Goal: Task Accomplishment & Management: Manage account settings

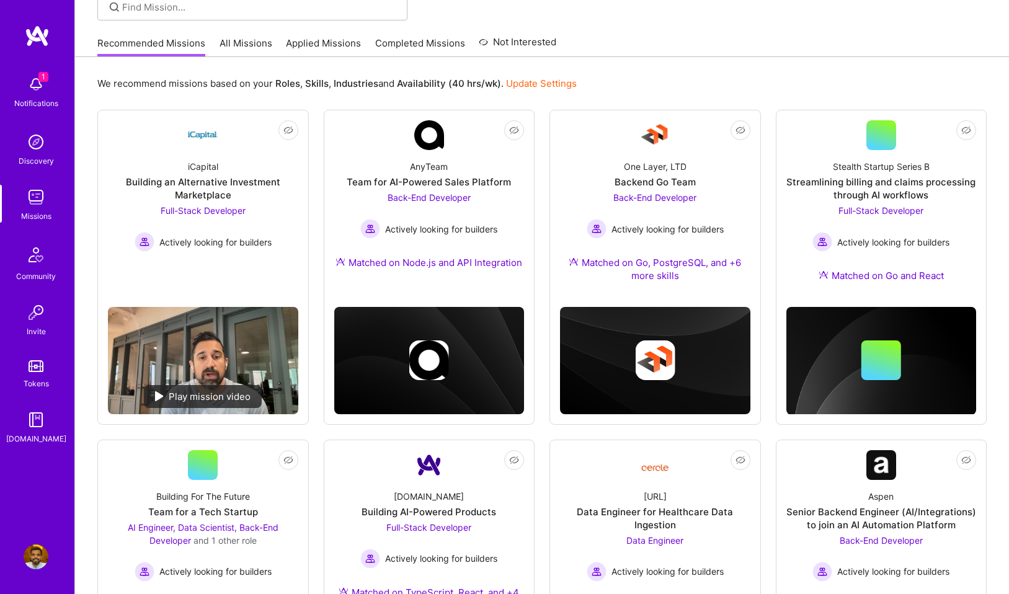
scroll to position [128, 0]
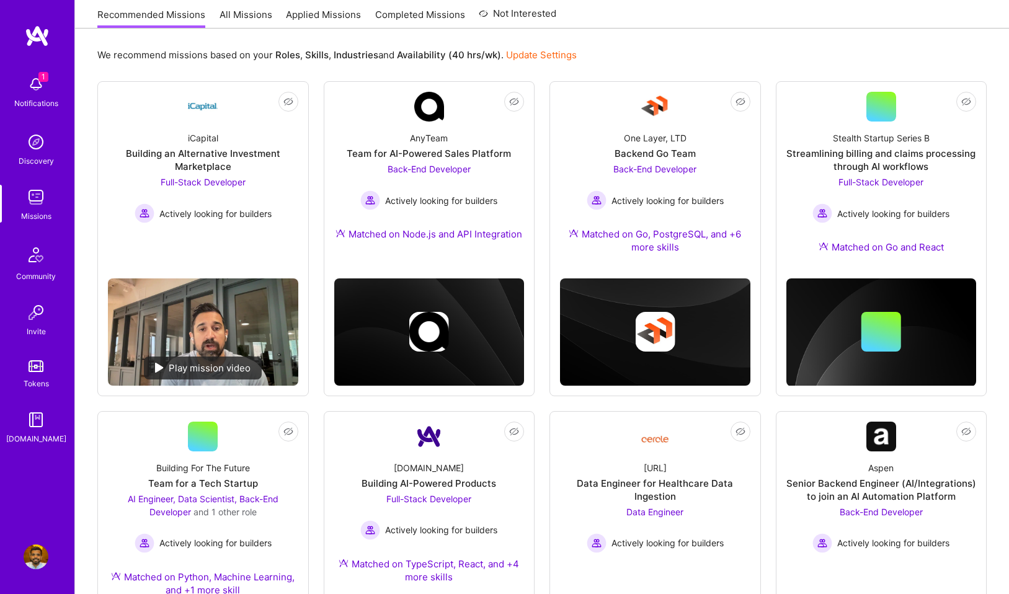
click at [38, 98] on div "Notifications" at bounding box center [36, 103] width 44 height 13
drag, startPoint x: 190, startPoint y: 102, endPoint x: 361, endPoint y: 103, distance: 171.1
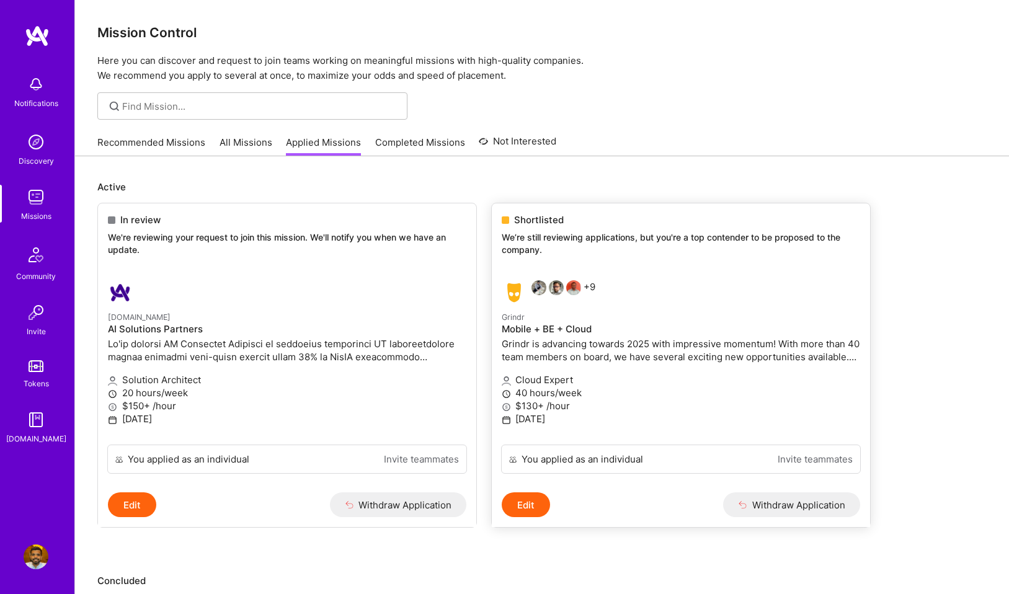
click at [636, 283] on div "+9" at bounding box center [621, 292] width 239 height 25
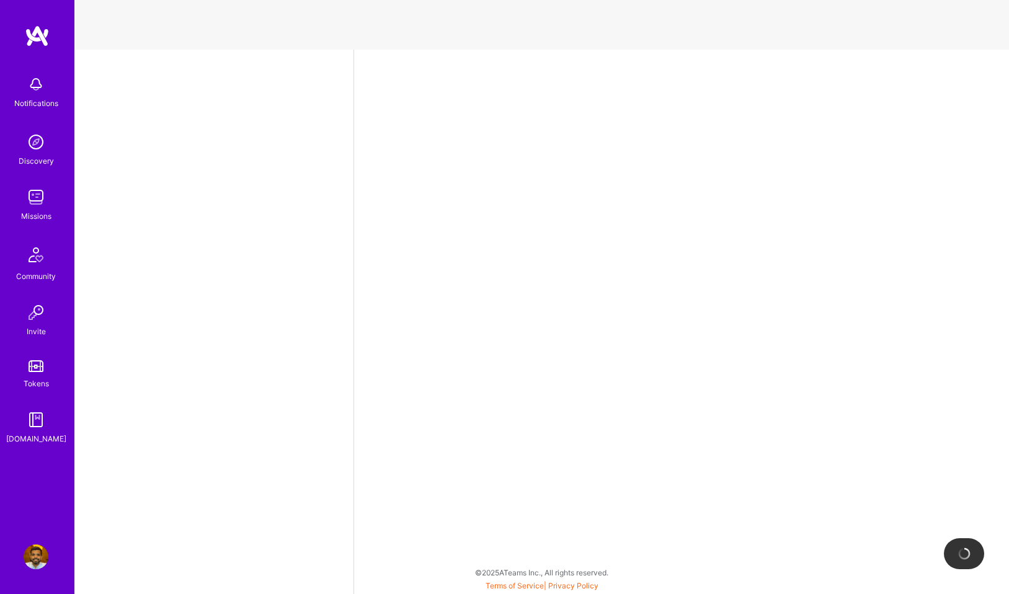
select select "US"
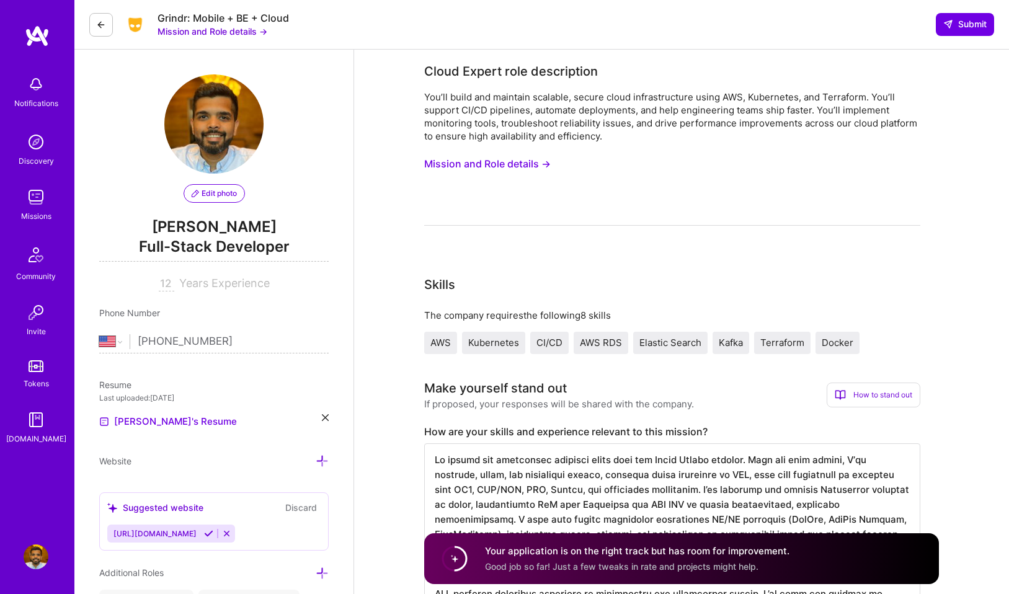
drag, startPoint x: 200, startPoint y: 198, endPoint x: 201, endPoint y: 217, distance: 19.3
click at [201, 217] on div "Edit photo [PERSON_NAME] Full-Stack Developer 12 Years Experience" at bounding box center [213, 182] width 229 height 217
click at [192, 242] on span "Full-Stack Developer" at bounding box center [213, 248] width 229 height 25
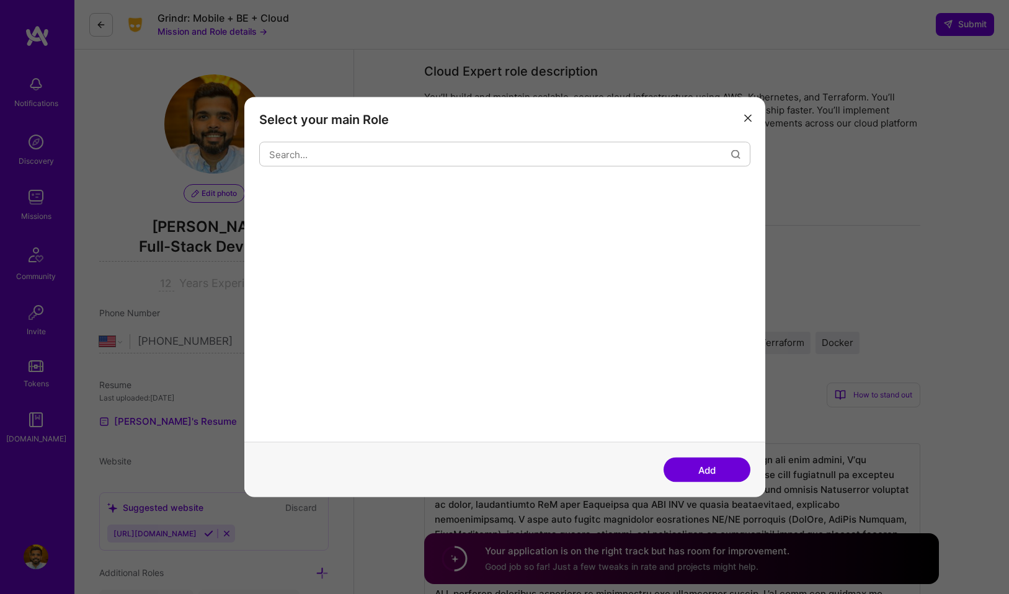
click at [192, 242] on div "Select your main Role Add" at bounding box center [504, 297] width 1009 height 594
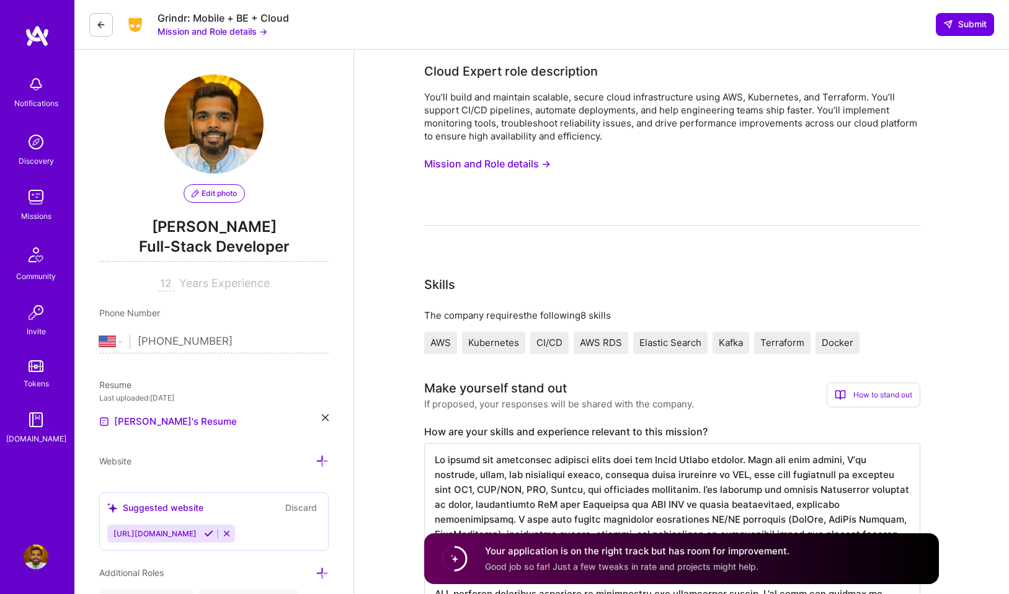
click at [192, 242] on span "Full-Stack Developer" at bounding box center [213, 248] width 229 height 25
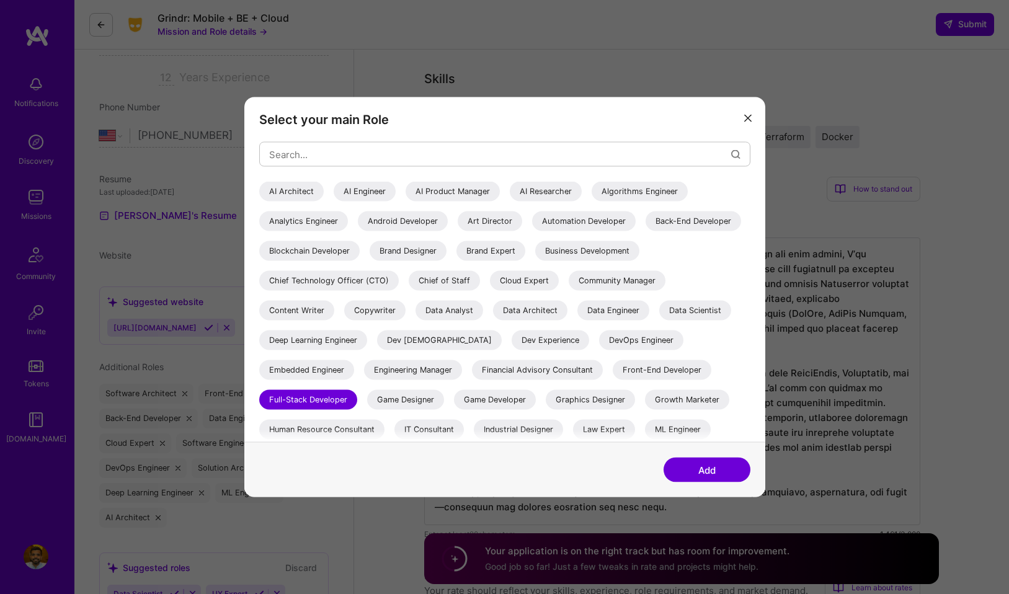
scroll to position [329, 0]
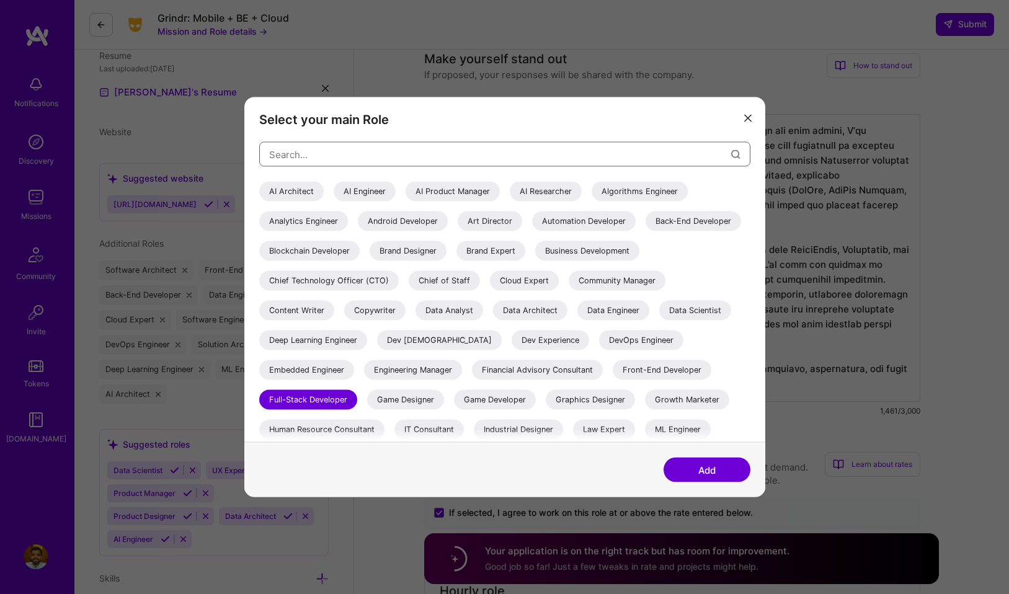
click at [439, 154] on input "modal" at bounding box center [500, 154] width 462 height 32
click at [294, 185] on div "AI Architect" at bounding box center [291, 192] width 64 height 20
click at [371, 195] on div "AI Engineer" at bounding box center [365, 192] width 62 height 20
click at [728, 466] on button "Add" at bounding box center [706, 469] width 87 height 25
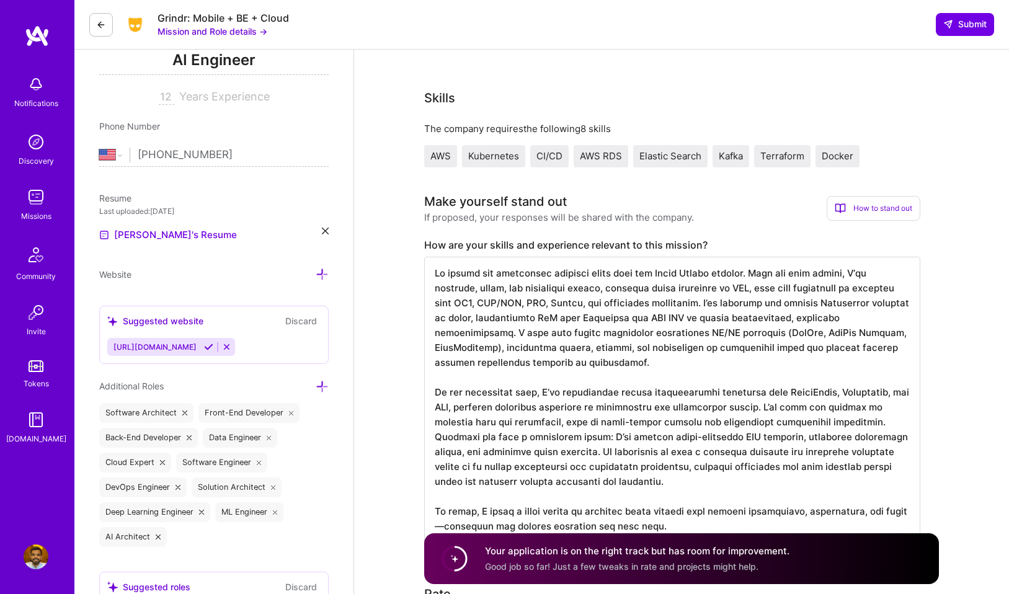
scroll to position [0, 0]
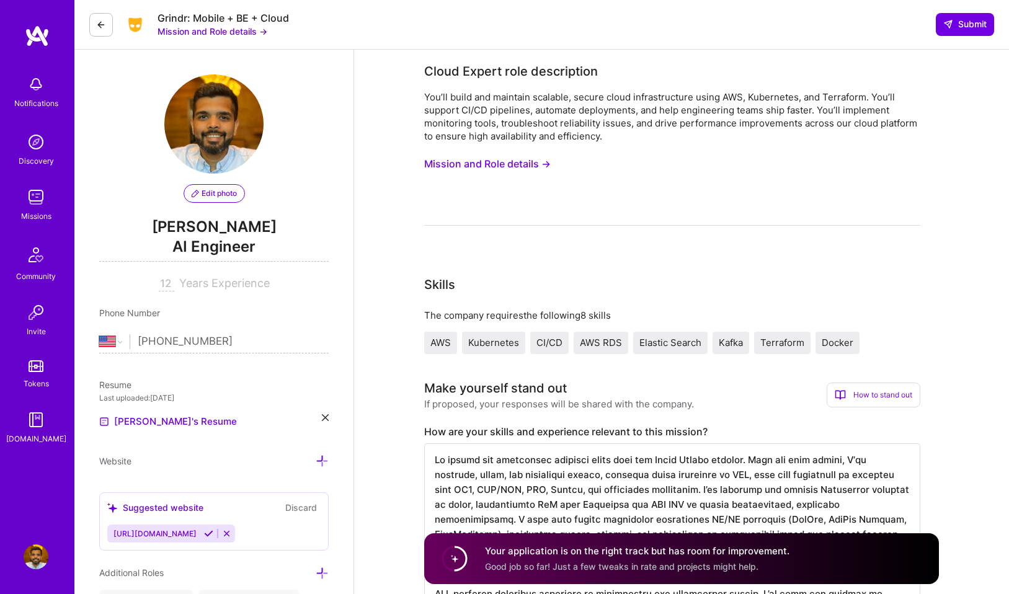
click at [218, 250] on span "AI Engineer" at bounding box center [213, 248] width 229 height 25
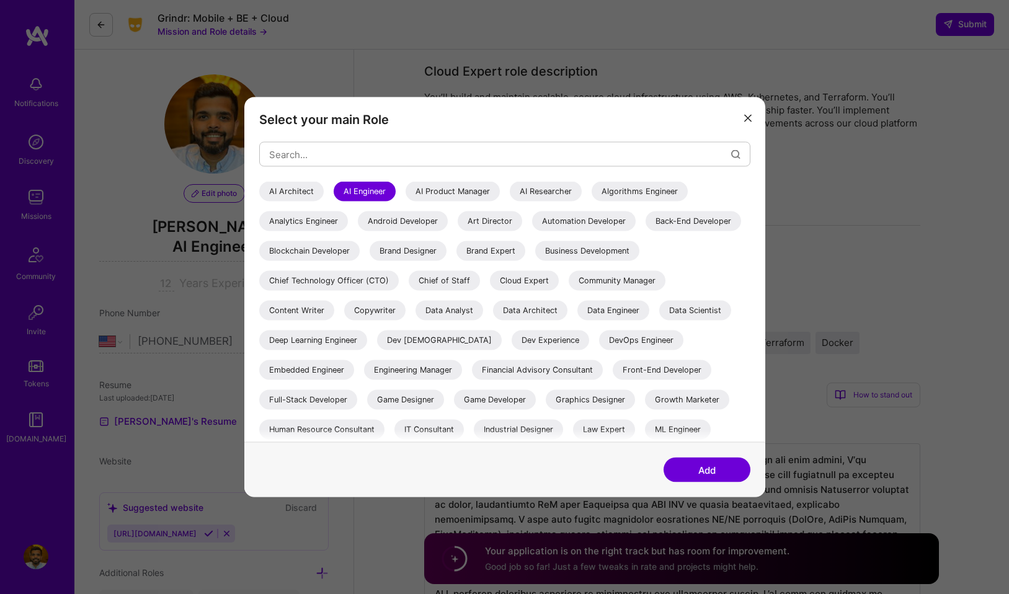
click at [275, 196] on div "AI Architect" at bounding box center [291, 192] width 64 height 20
click at [705, 461] on button "Add" at bounding box center [706, 469] width 87 height 25
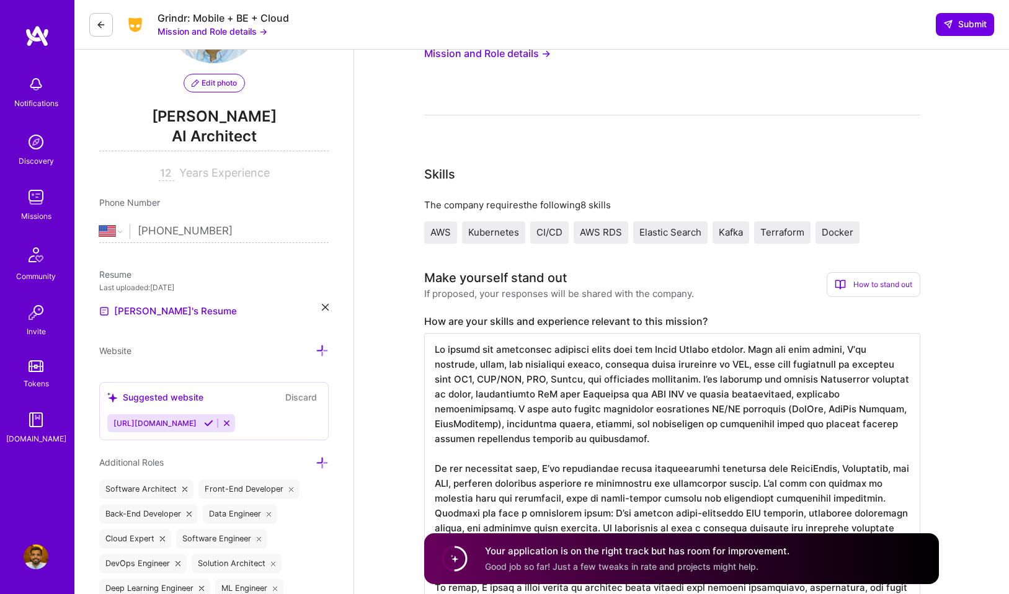
scroll to position [79, 0]
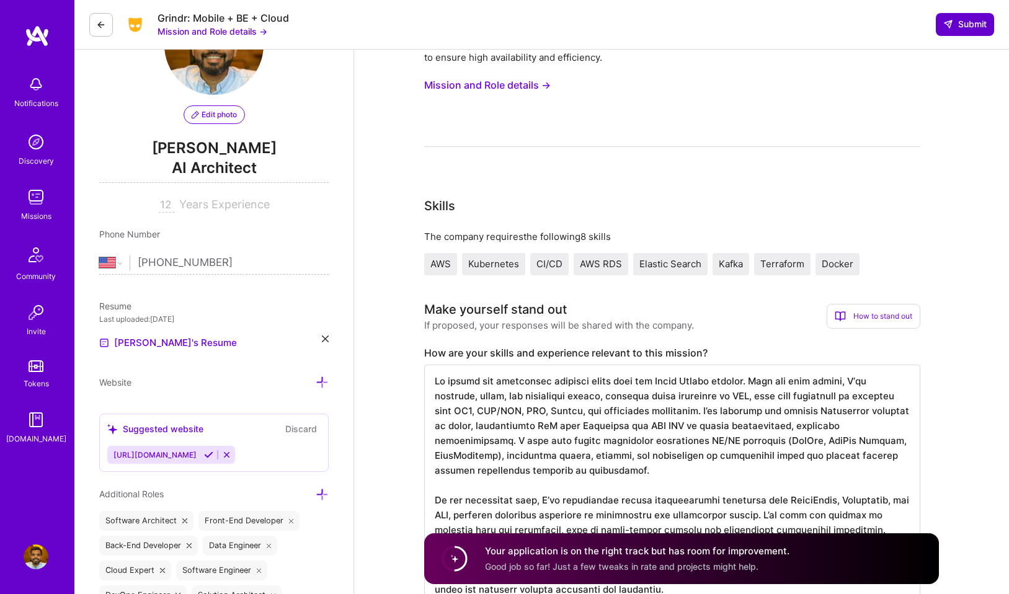
click at [987, 20] on button "Submit" at bounding box center [964, 24] width 58 height 22
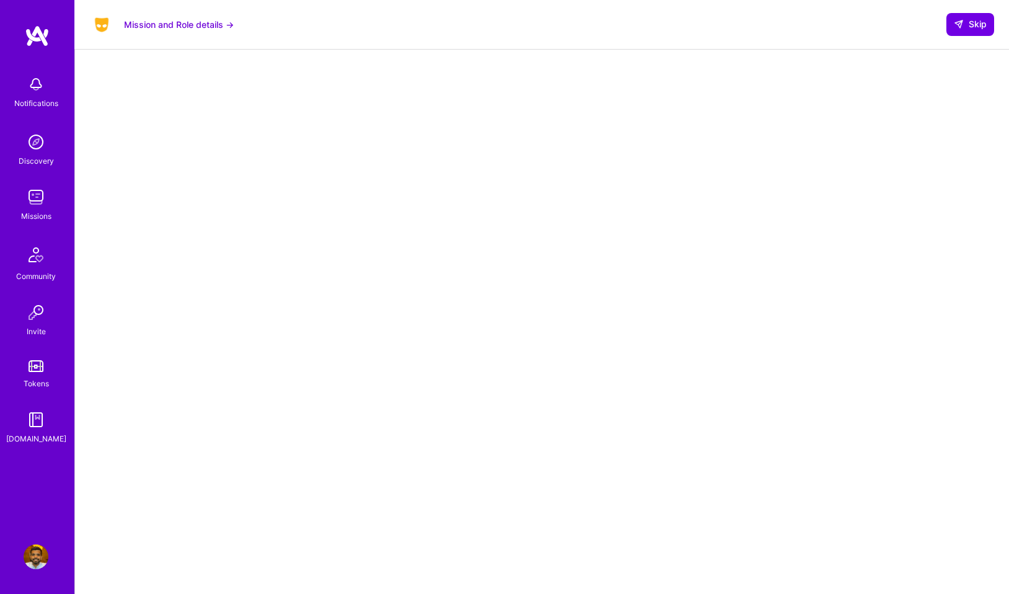
click at [33, 144] on img at bounding box center [36, 142] width 25 height 25
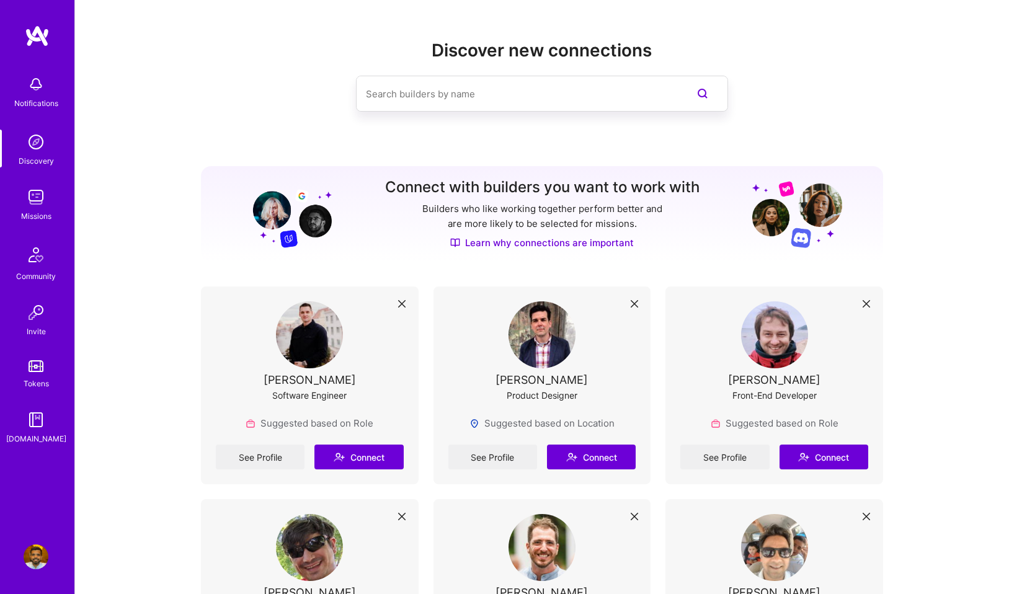
click at [474, 98] on input at bounding box center [517, 94] width 303 height 32
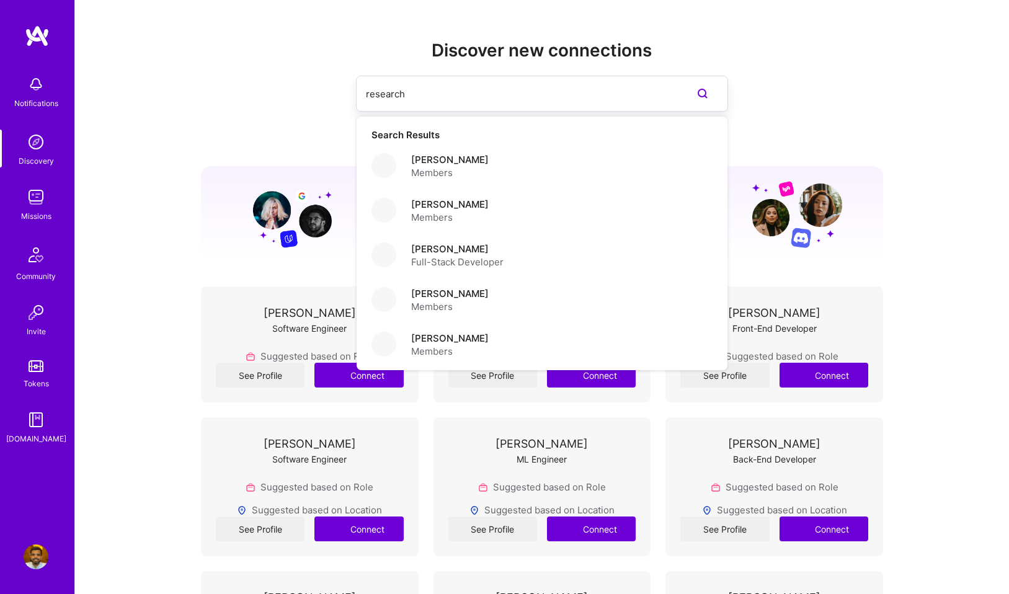
type input "research"
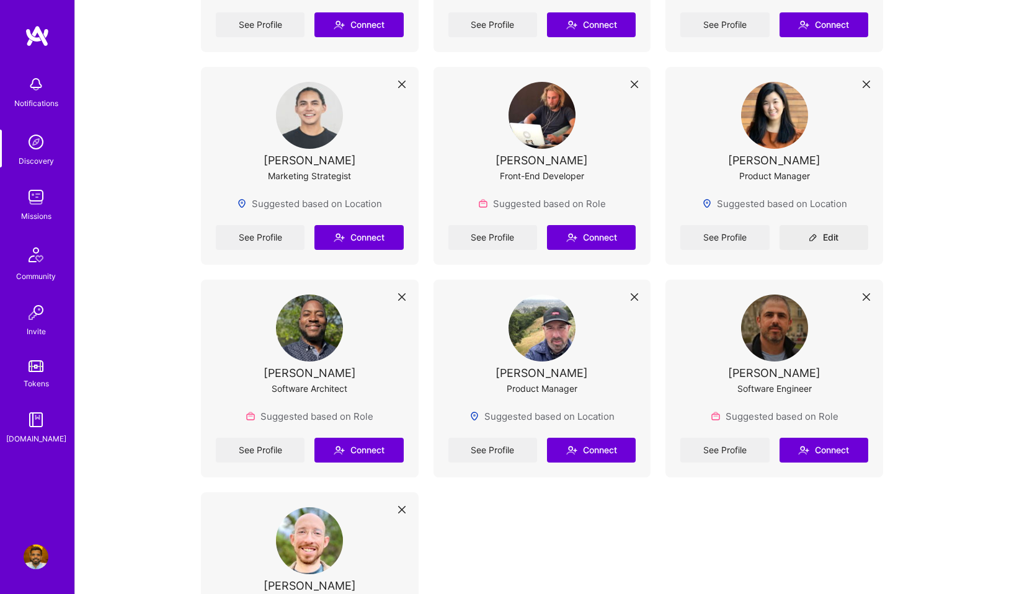
scroll to position [5559, 0]
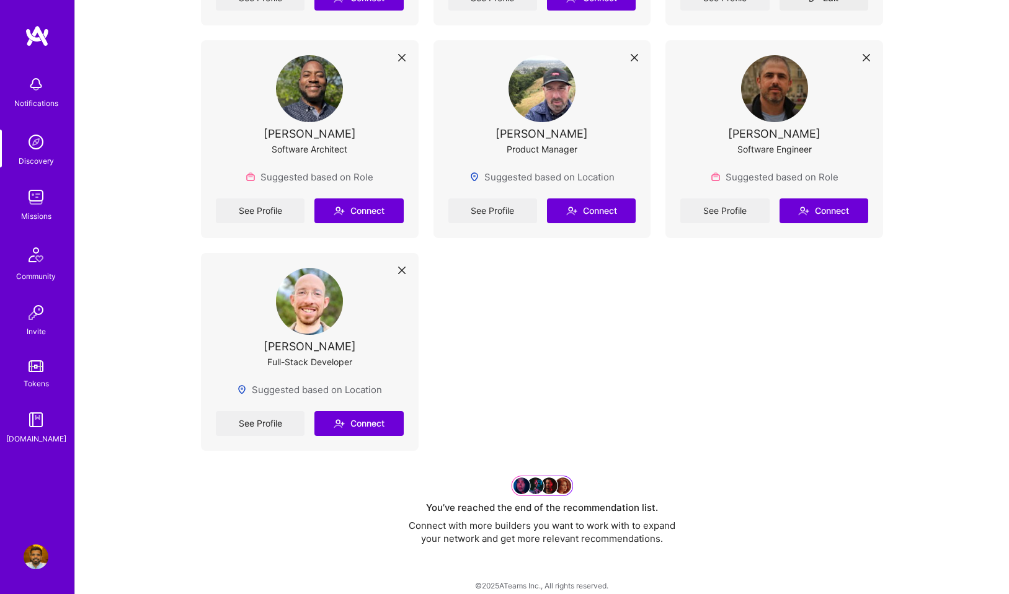
click at [314, 297] on img at bounding box center [309, 301] width 67 height 67
click at [312, 340] on div "[PERSON_NAME]" at bounding box center [309, 346] width 92 height 13
copy div "[PERSON_NAME]"
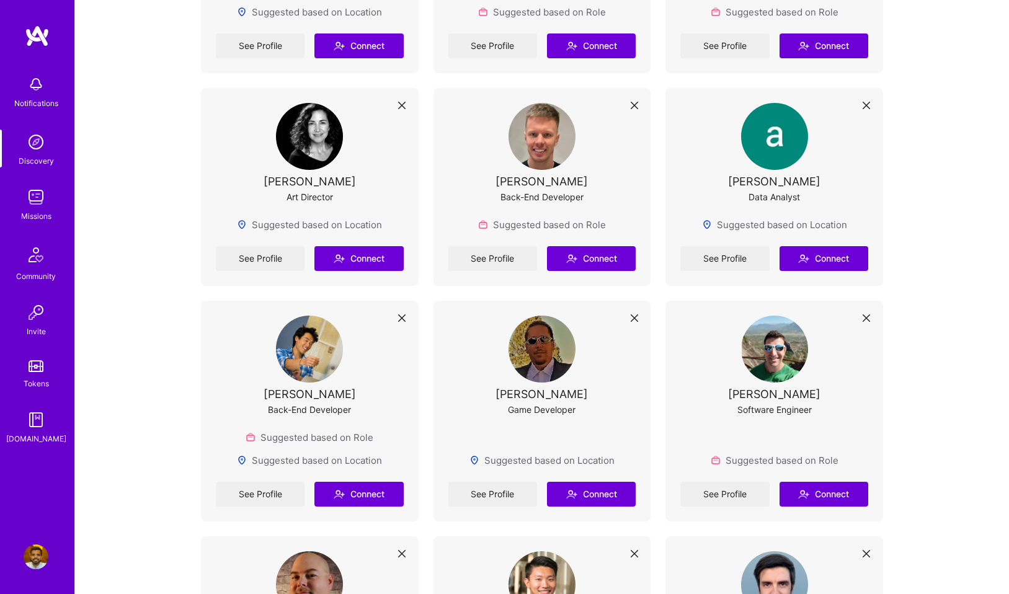
scroll to position [3118, 0]
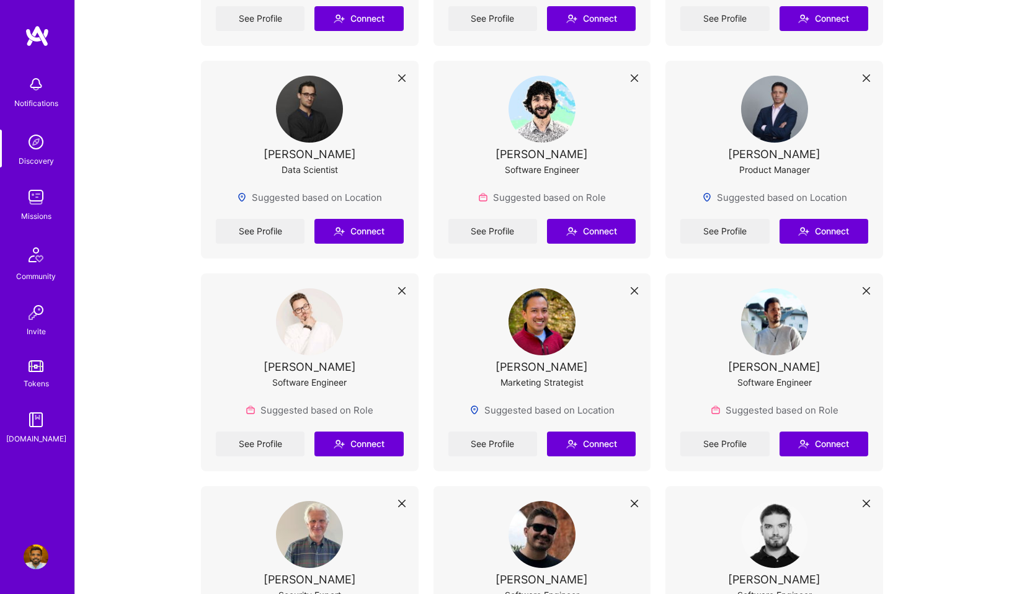
click at [39, 199] on img at bounding box center [36, 197] width 25 height 25
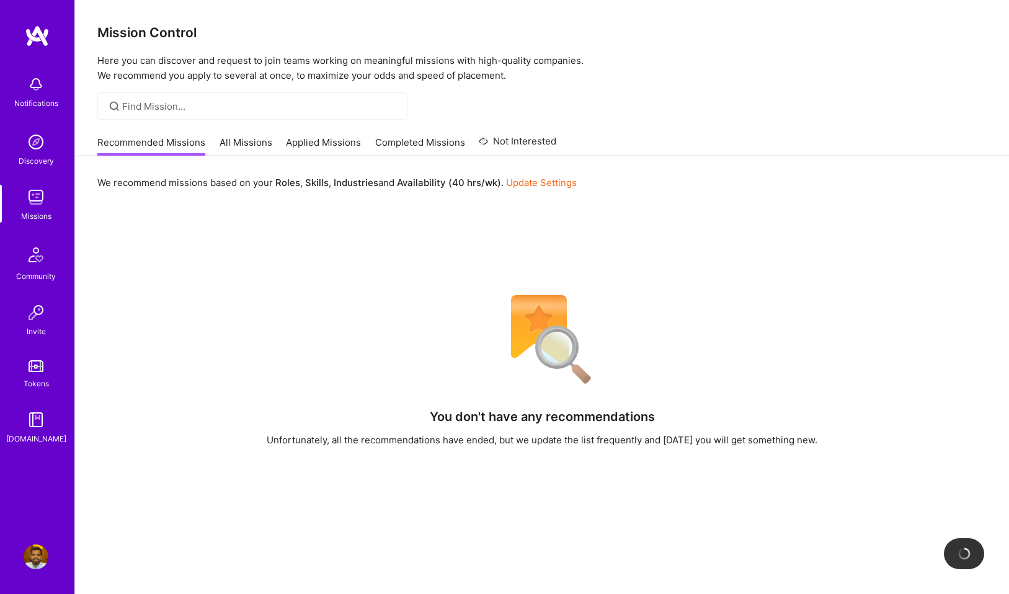
click at [31, 278] on div "Community" at bounding box center [36, 276] width 40 height 13
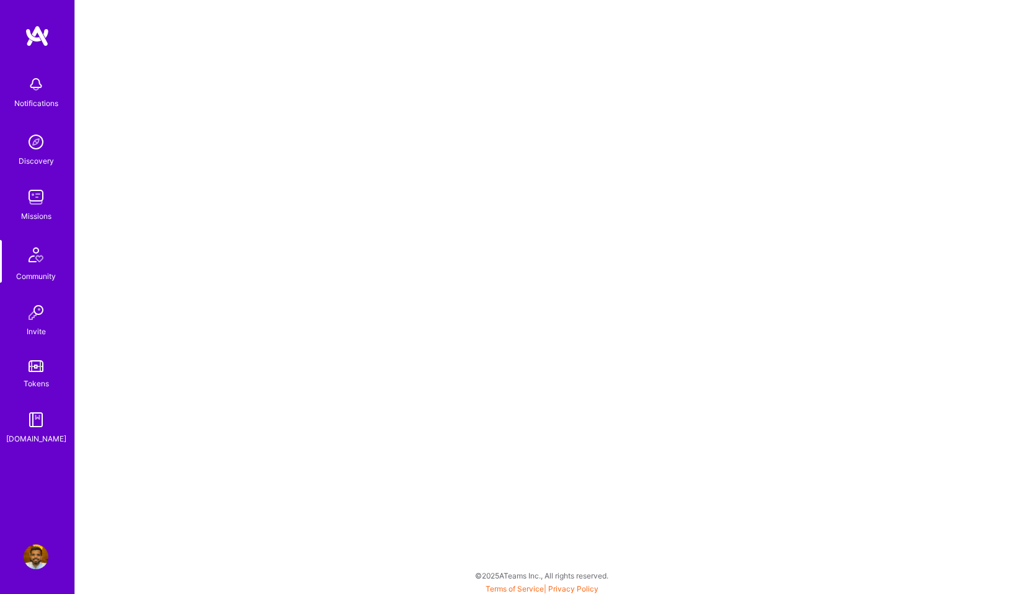
click at [38, 317] on img at bounding box center [36, 312] width 25 height 25
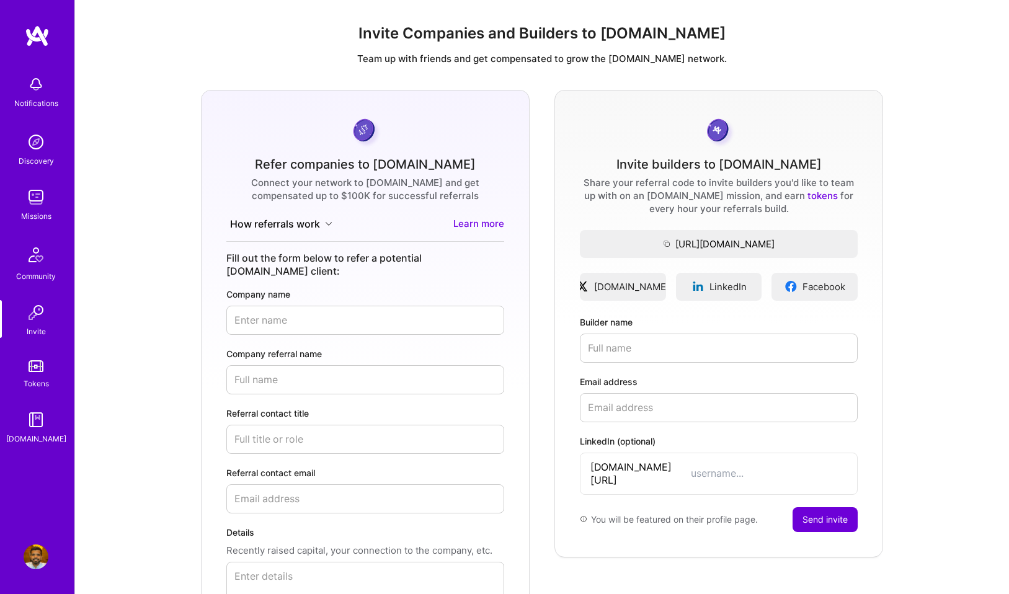
click at [41, 365] on img at bounding box center [36, 366] width 15 height 12
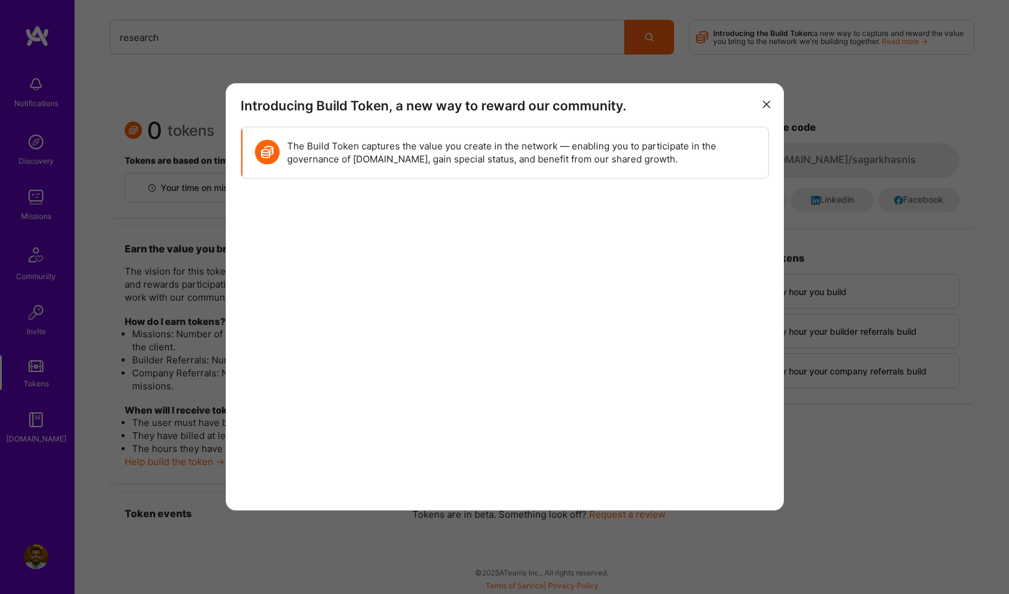
click at [725, 110] on h3 "Introducing Build Token, a new way to reward our community." at bounding box center [505, 105] width 528 height 15
click at [766, 105] on icon "modal" at bounding box center [765, 103] width 7 height 7
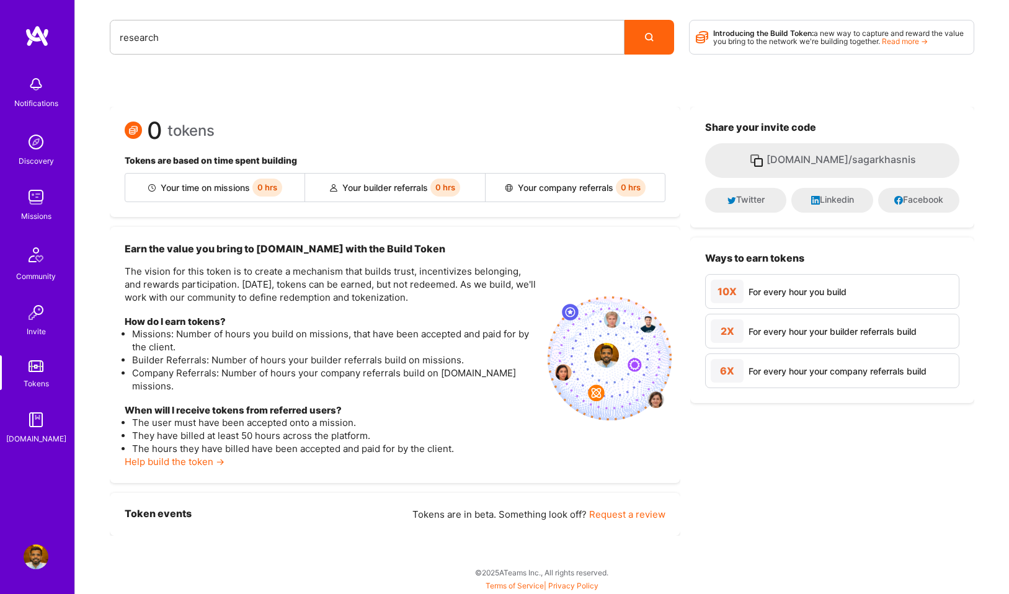
click at [29, 430] on img at bounding box center [36, 419] width 25 height 25
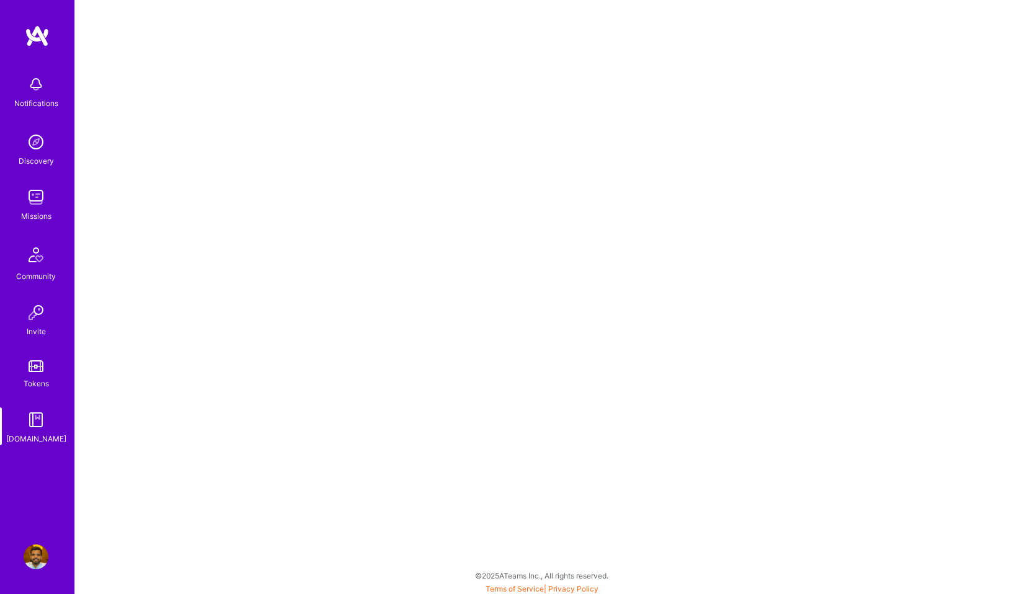
click at [29, 148] on img at bounding box center [36, 142] width 25 height 25
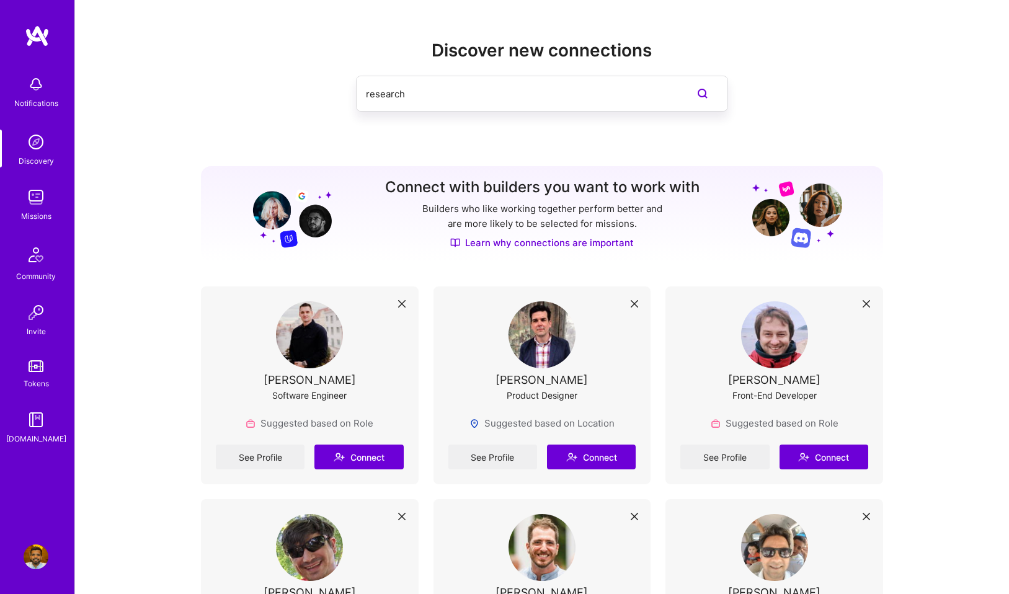
click at [484, 82] on input "research" at bounding box center [517, 94] width 303 height 32
click at [419, 99] on input "research" at bounding box center [517, 94] width 303 height 32
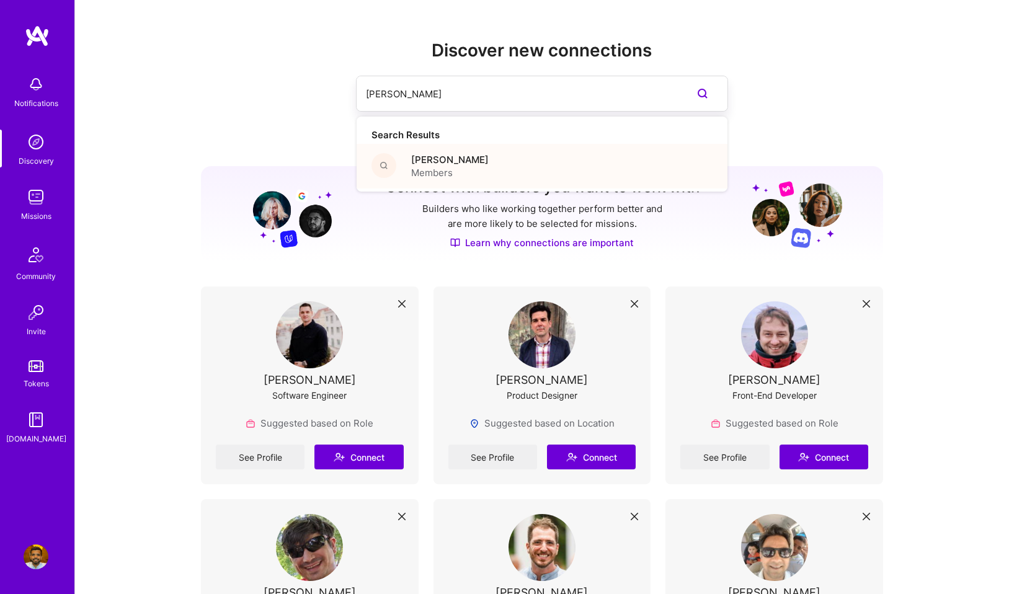
type input "[PERSON_NAME]"
click at [468, 170] on span "Members" at bounding box center [449, 172] width 77 height 13
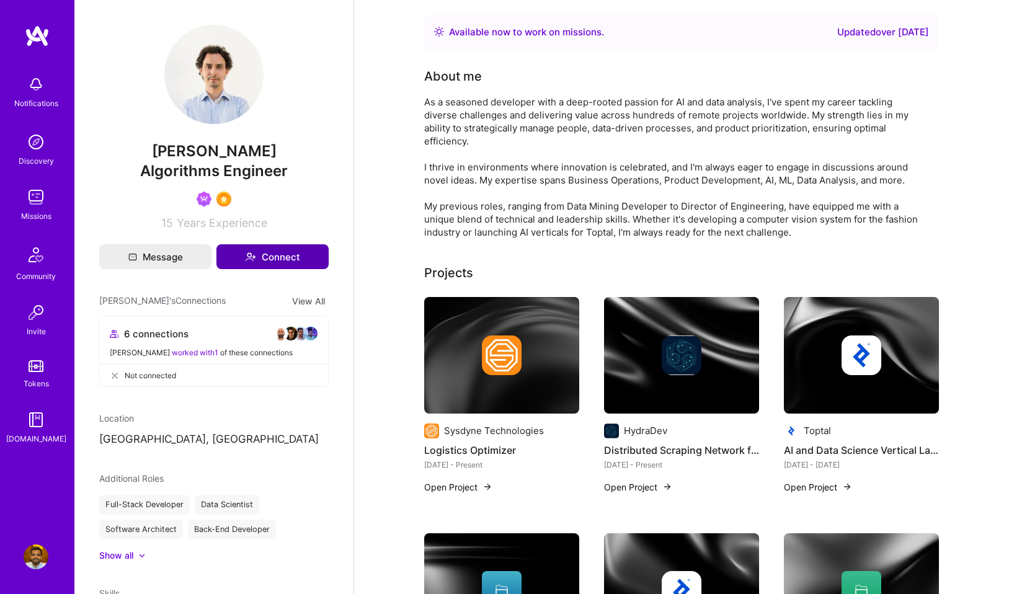
click at [280, 258] on button "Connect" at bounding box center [272, 256] width 112 height 25
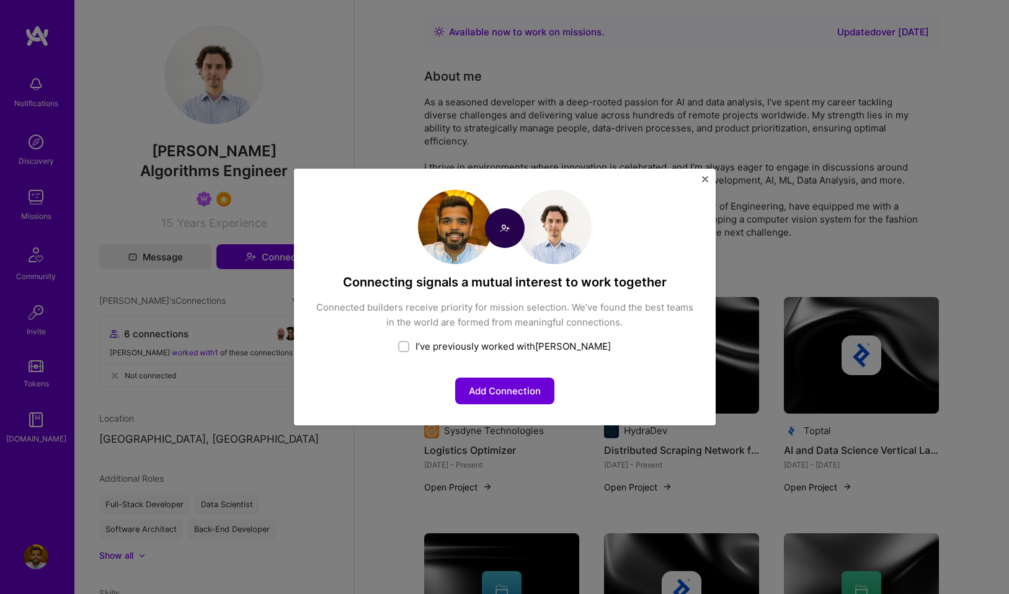
click at [502, 347] on div "I’ve previously worked with [PERSON_NAME]" at bounding box center [504, 346] width 379 height 13
click at [505, 347] on div "I’ve previously worked with [PERSON_NAME]" at bounding box center [504, 346] width 379 height 13
checkbox input "false"
click at [505, 381] on button "Add Connection" at bounding box center [504, 391] width 99 height 27
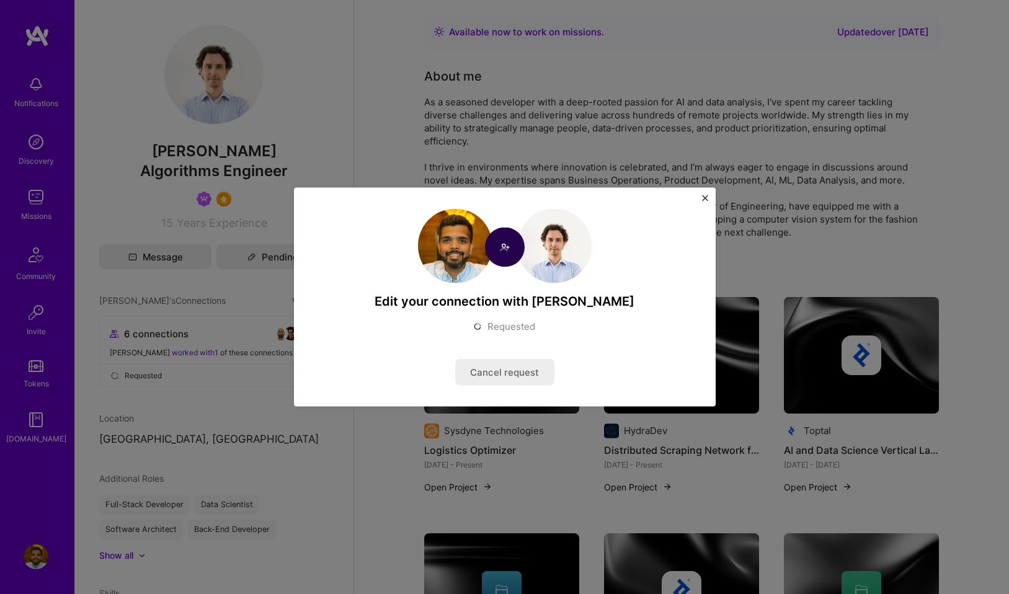
click at [709, 195] on div "Edit your connection with [PERSON_NAME] Requested Cancel request" at bounding box center [505, 297] width 422 height 219
click at [705, 196] on img "Close" at bounding box center [705, 198] width 6 height 6
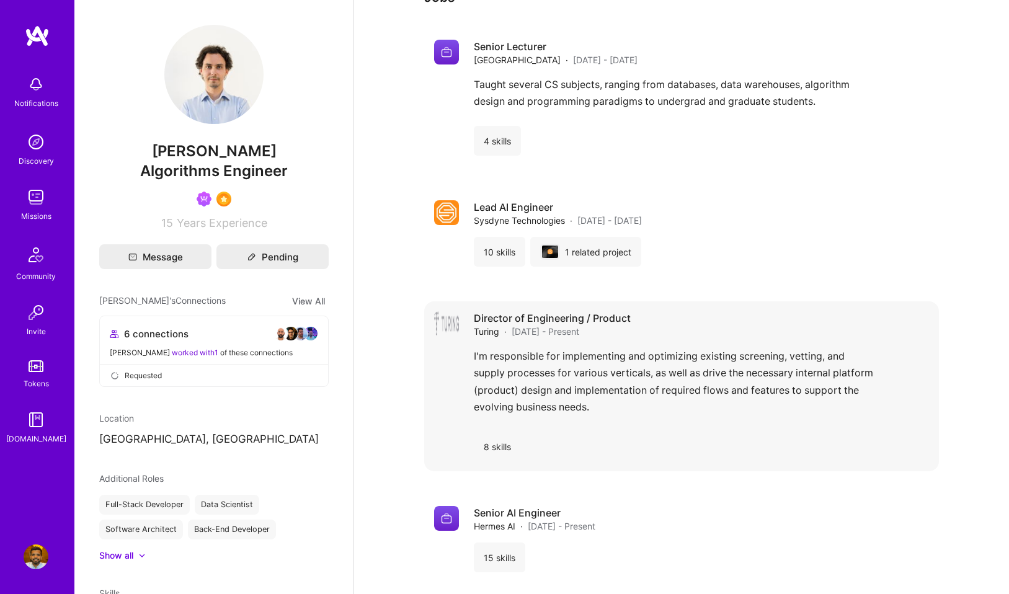
scroll to position [1244, 0]
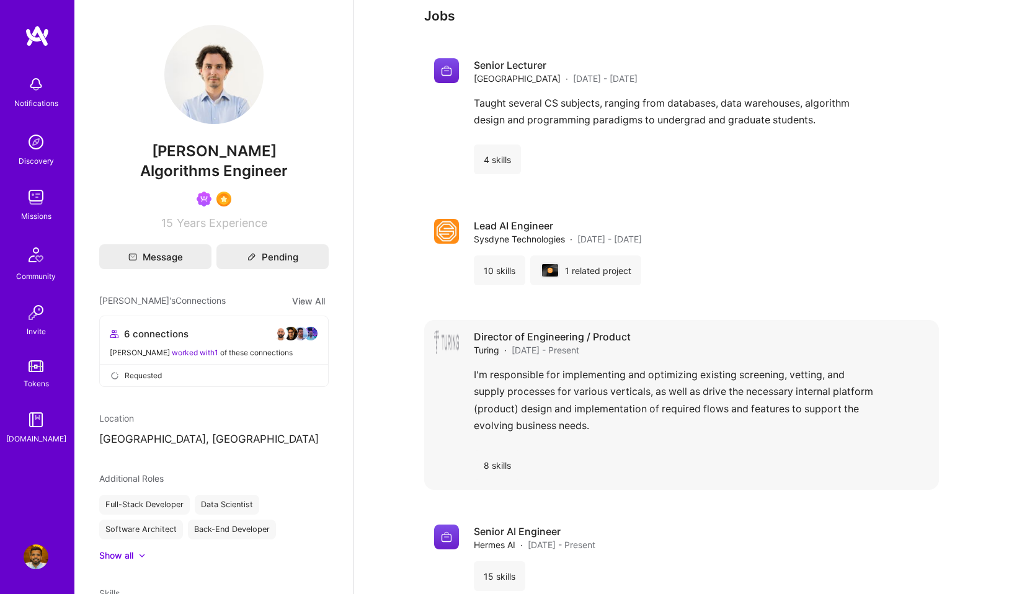
click at [549, 330] on h4 "Director of Engineering / Product" at bounding box center [552, 337] width 157 height 14
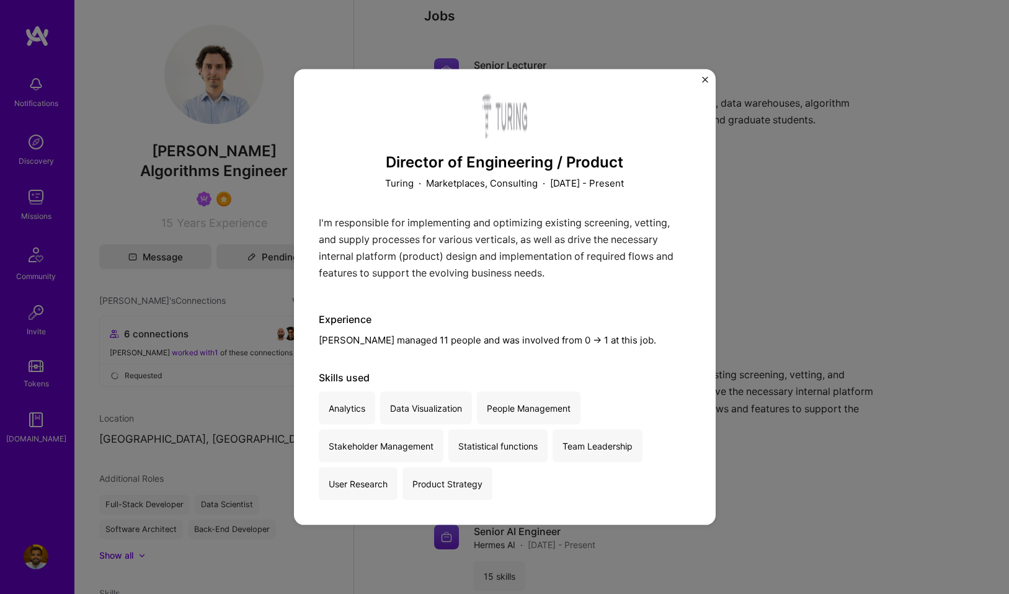
drag, startPoint x: 450, startPoint y: 346, endPoint x: 604, endPoint y: 350, distance: 154.4
click at [604, 350] on div "Director of Engineering / Product Turing · Marketplaces, Consulting · [DATE] - …" at bounding box center [505, 297] width 372 height 406
click at [586, 333] on div "Experience [PERSON_NAME] managed 11 people and was involved from 0 -> 1 at this…" at bounding box center [505, 328] width 372 height 33
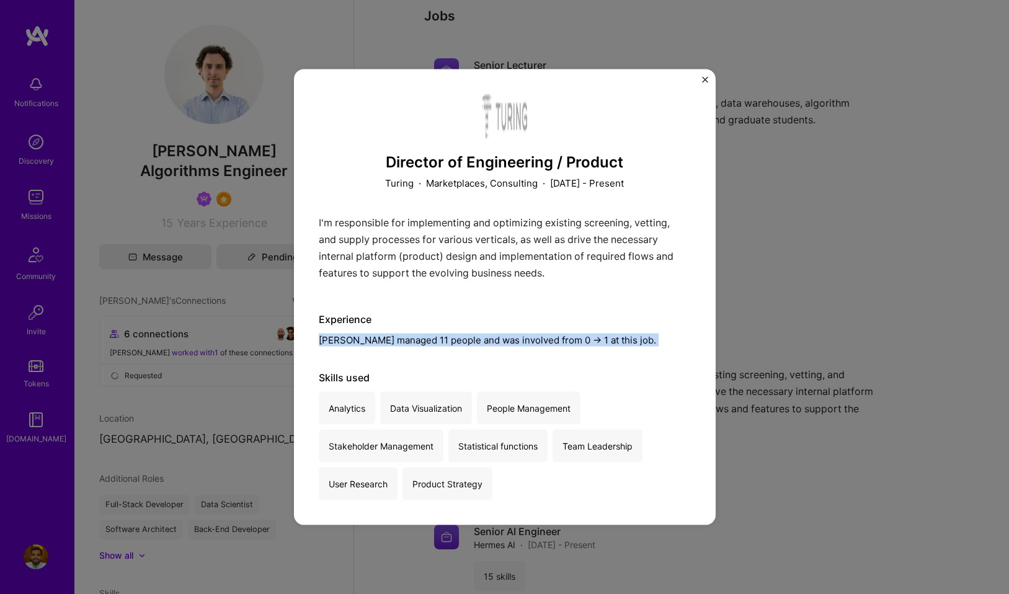
click at [586, 333] on div "Experience [PERSON_NAME] managed 11 people and was involved from 0 -> 1 at this…" at bounding box center [505, 328] width 372 height 33
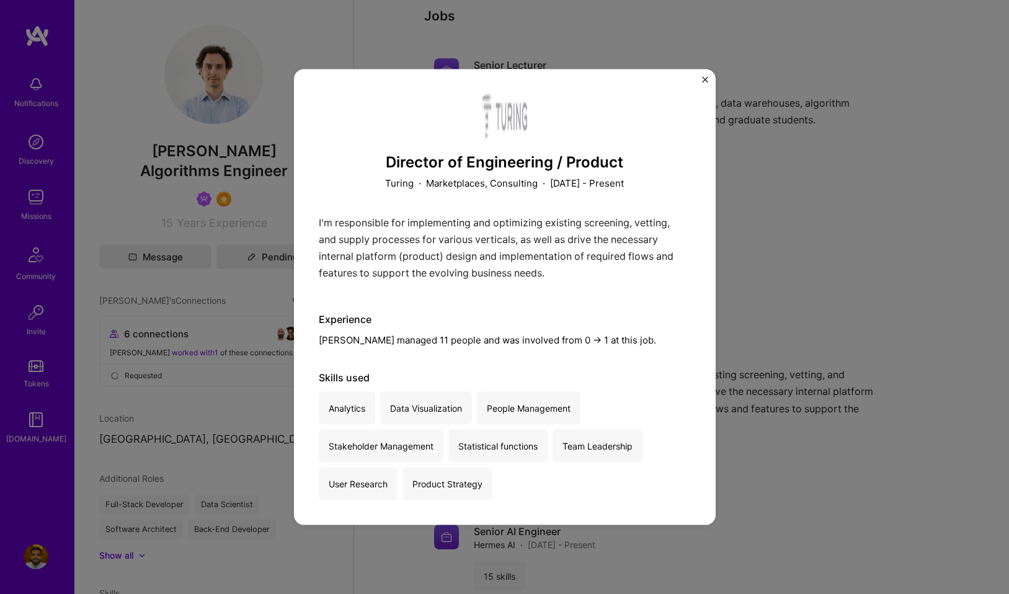
click at [488, 253] on div "I'm responsible for implementing and optimizing existing screening, vetting, an…" at bounding box center [505, 251] width 372 height 74
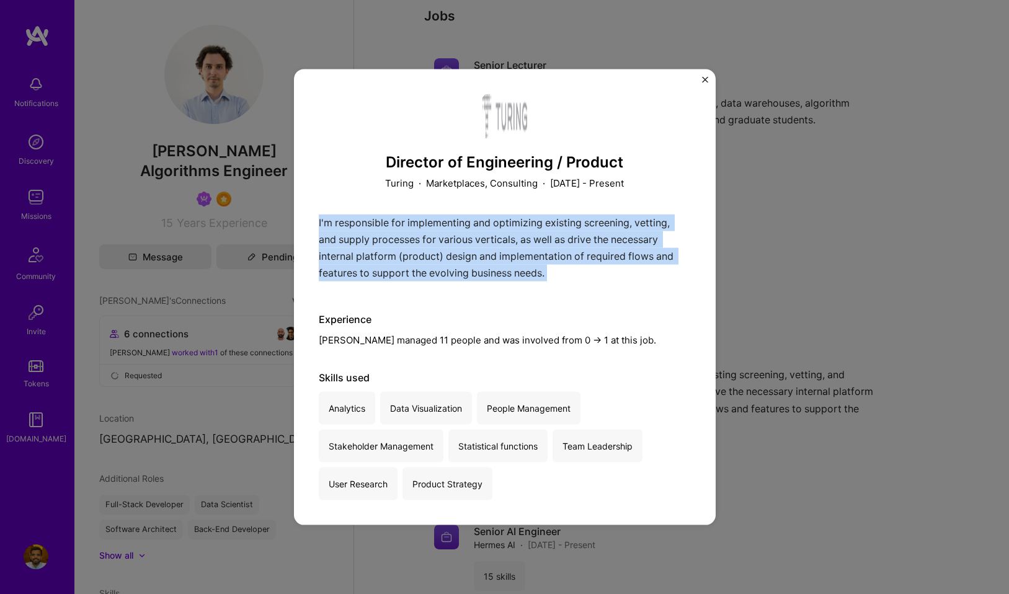
click at [488, 253] on div "I'm responsible for implementing and optimizing existing screening, vetting, an…" at bounding box center [505, 251] width 372 height 74
click at [702, 81] on img "Close" at bounding box center [705, 80] width 6 height 6
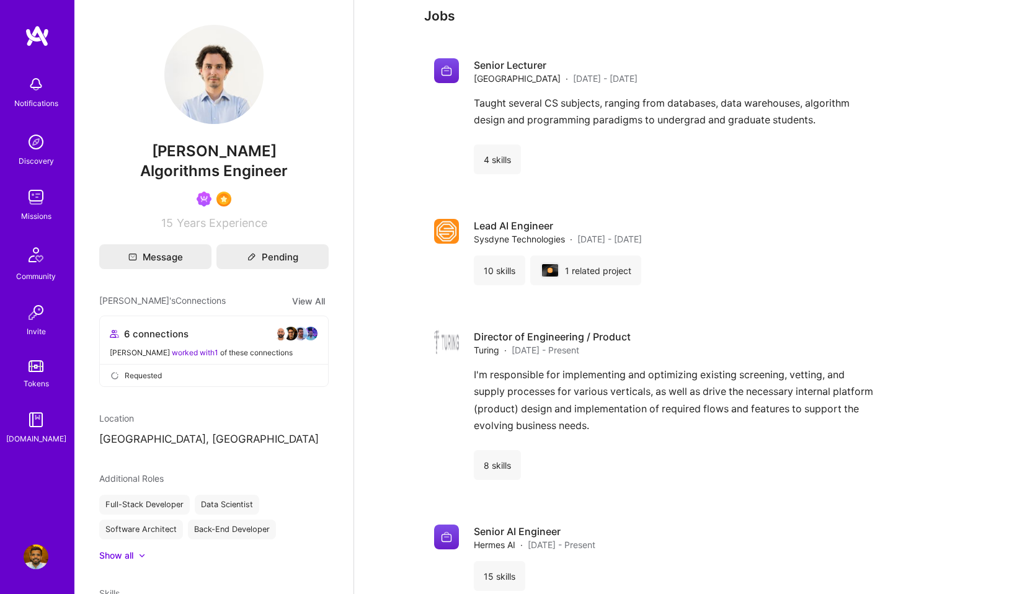
click at [39, 100] on div "Notifications" at bounding box center [36, 103] width 44 height 13
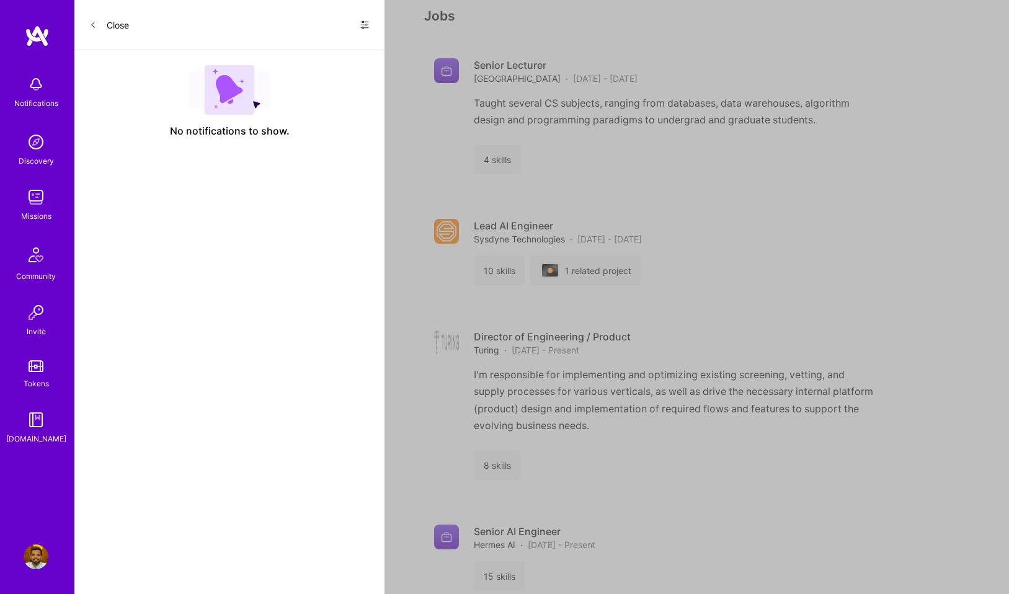
click at [288, 232] on div "Close Show all notifications Show unread notifications only No notifications to…" at bounding box center [229, 297] width 310 height 594
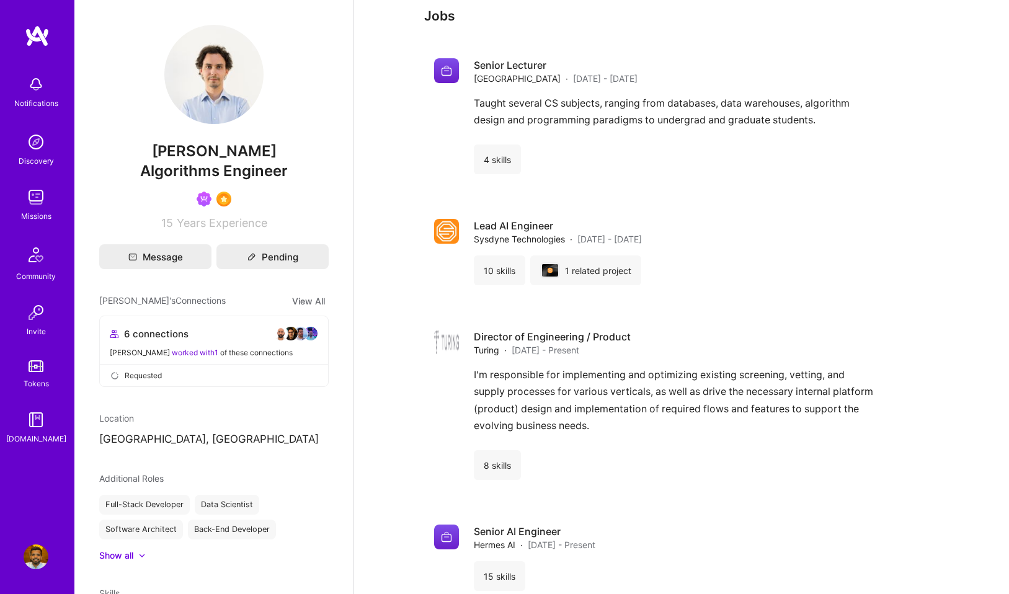
click at [41, 151] on img at bounding box center [36, 142] width 25 height 25
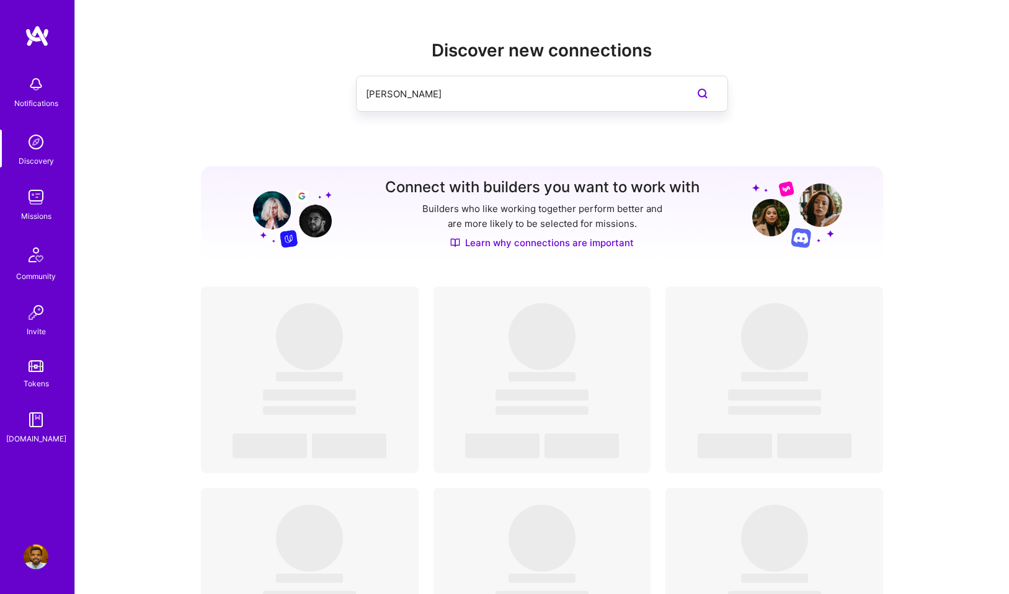
click at [33, 203] on img at bounding box center [36, 197] width 25 height 25
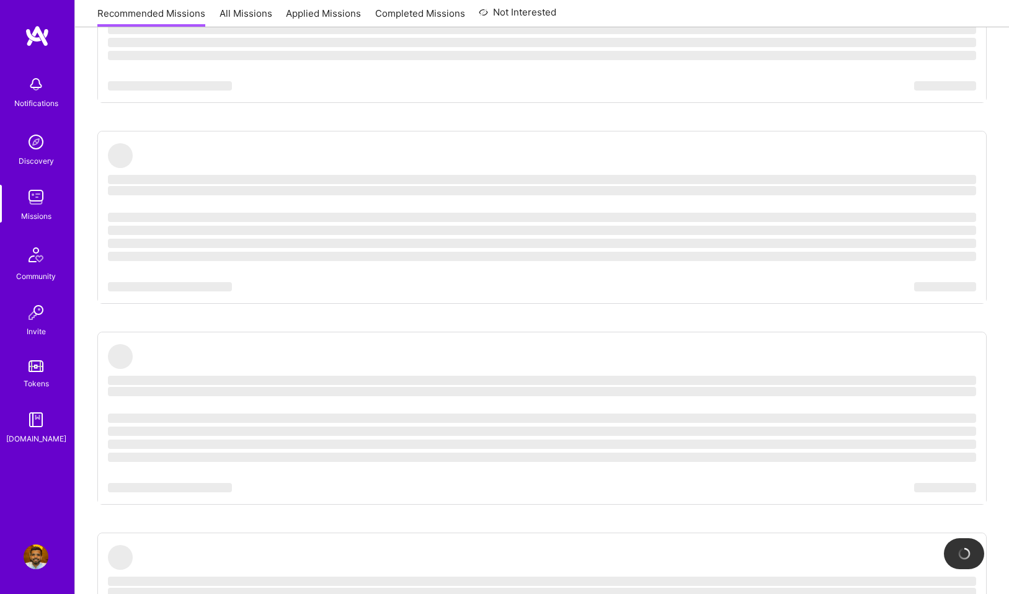
scroll to position [308, 0]
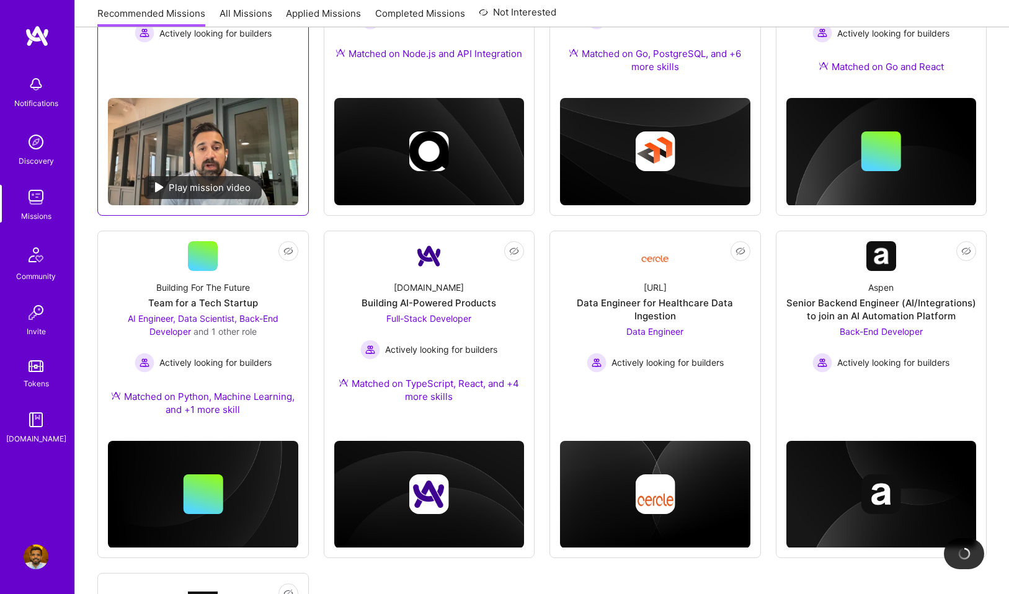
click at [187, 176] on div "Play mission video" at bounding box center [203, 187] width 118 height 23
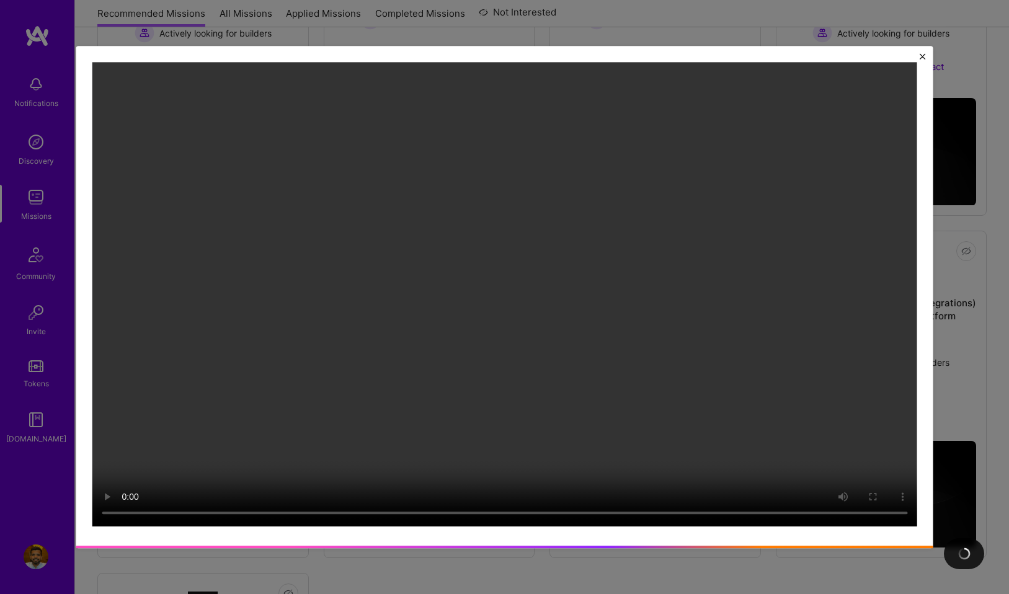
click at [971, 262] on div at bounding box center [504, 297] width 1009 height 594
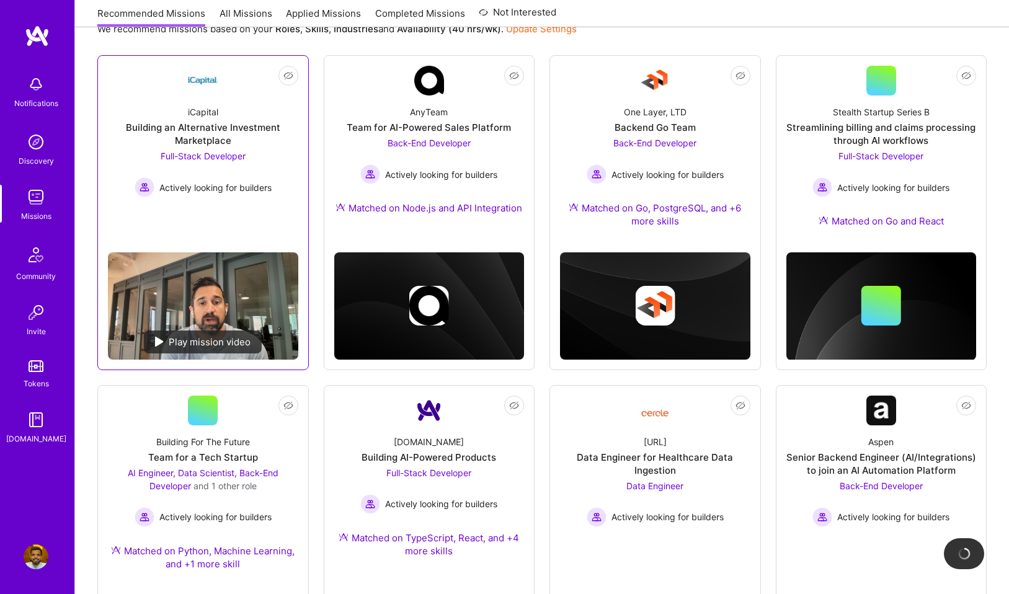
scroll to position [121, 0]
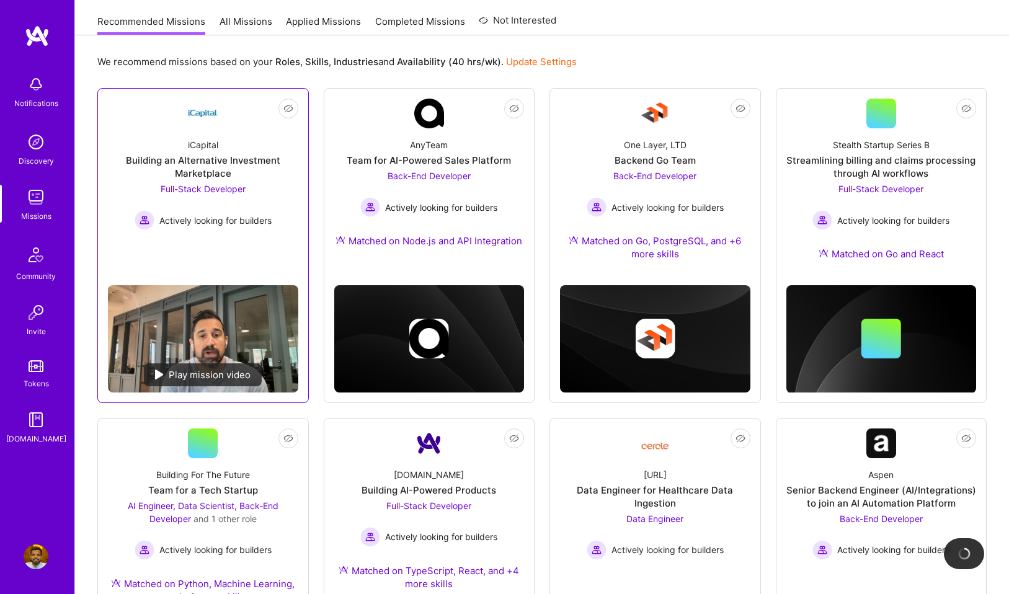
click at [232, 188] on span "Full-Stack Developer" at bounding box center [203, 188] width 85 height 11
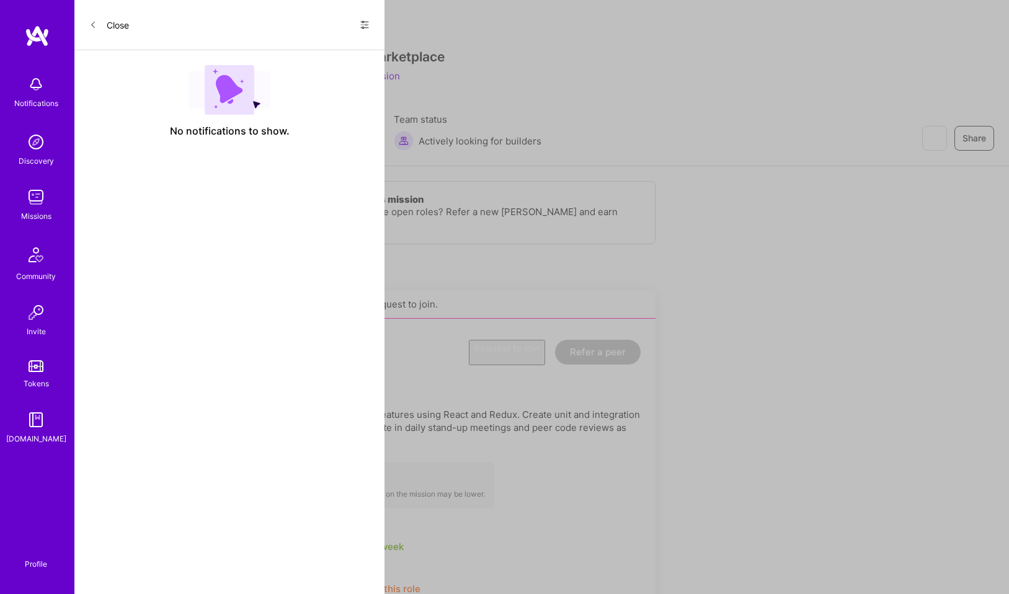
scroll to position [121, 0]
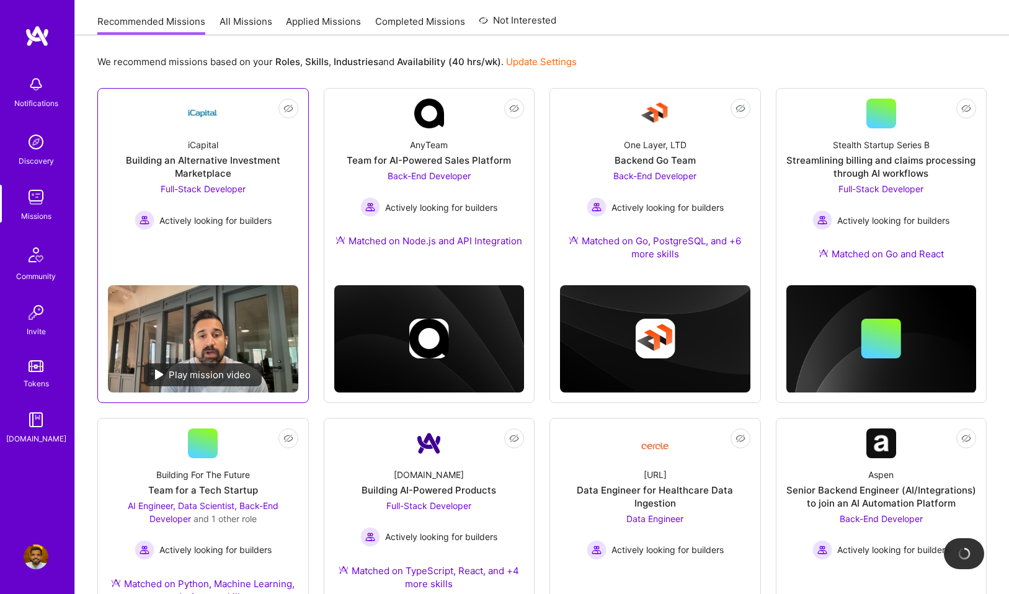
click at [224, 168] on div "Building an Alternative Investment Marketplace" at bounding box center [203, 167] width 190 height 26
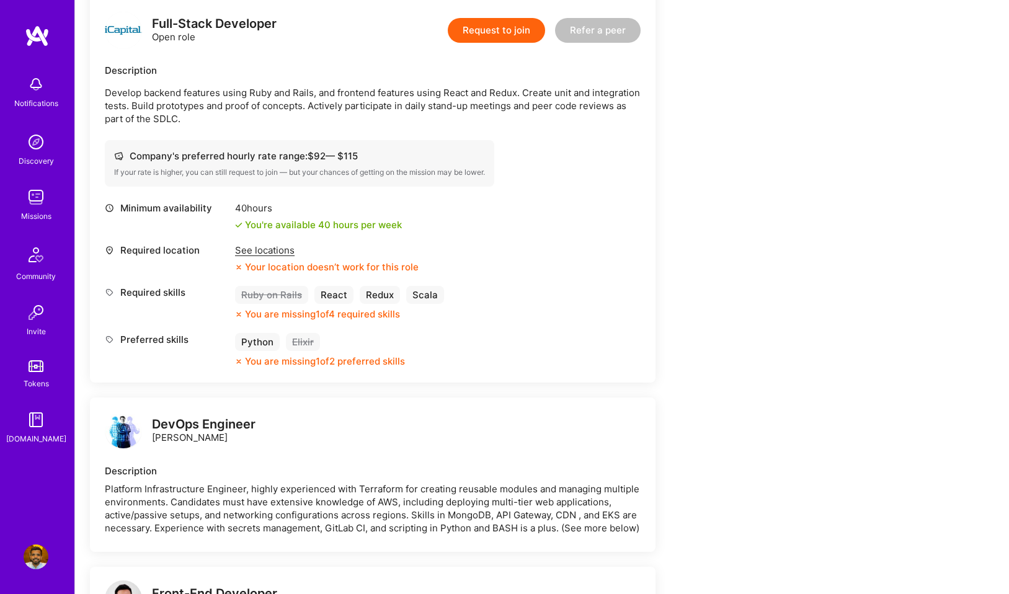
scroll to position [335, 0]
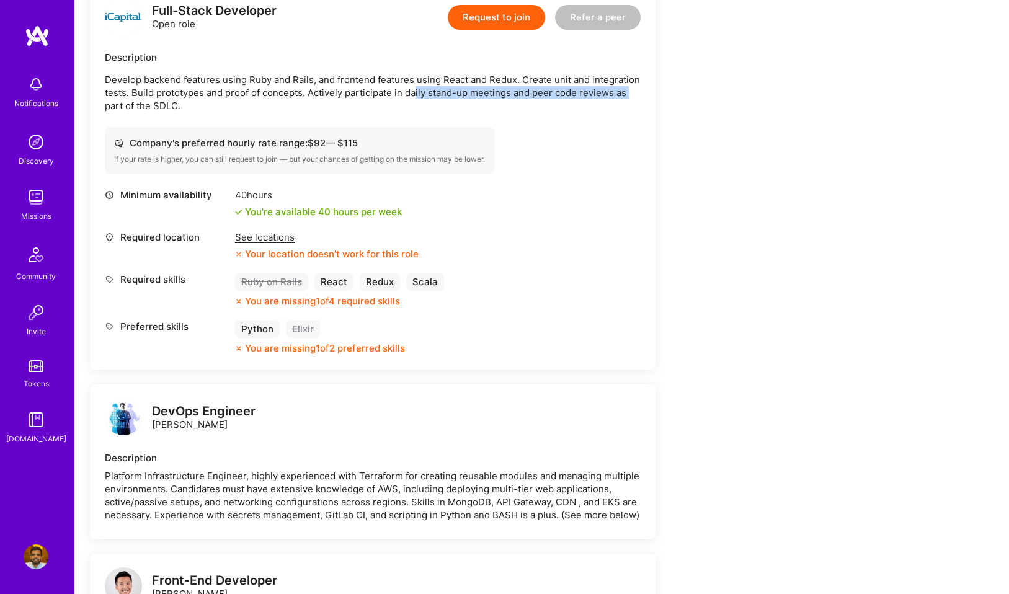
drag, startPoint x: 415, startPoint y: 96, endPoint x: 642, endPoint y: 97, distance: 226.9
click at [642, 98] on div "Full-Stack Developer Open role Request to join Refer a peer Description Develop…" at bounding box center [372, 177] width 565 height 386
click at [590, 94] on p "Develop backend features using Ruby and Rails, and frontend features using Reac…" at bounding box center [373, 92] width 536 height 39
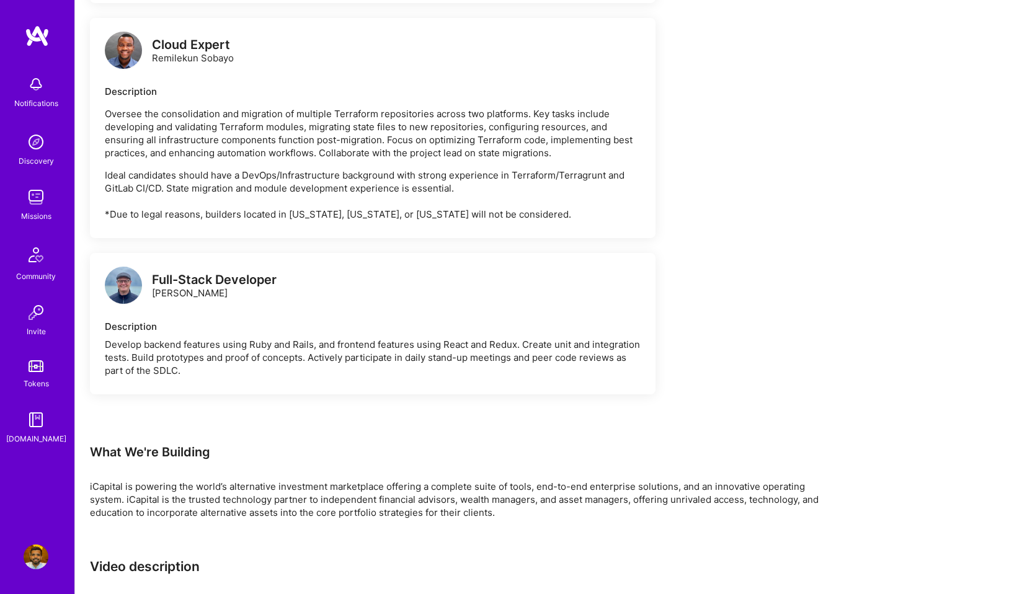
scroll to position [2527, 0]
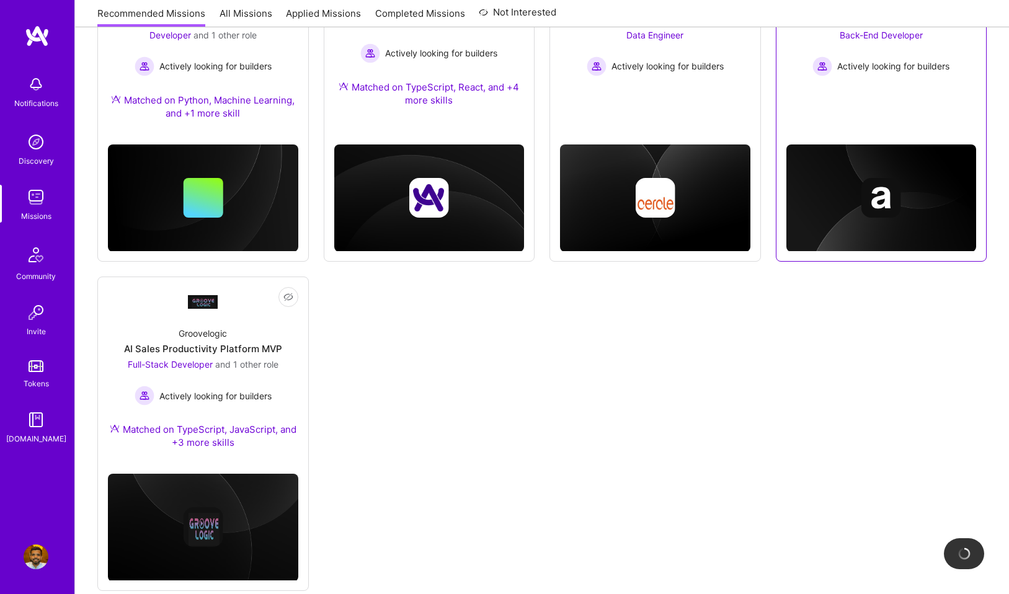
scroll to position [631, 0]
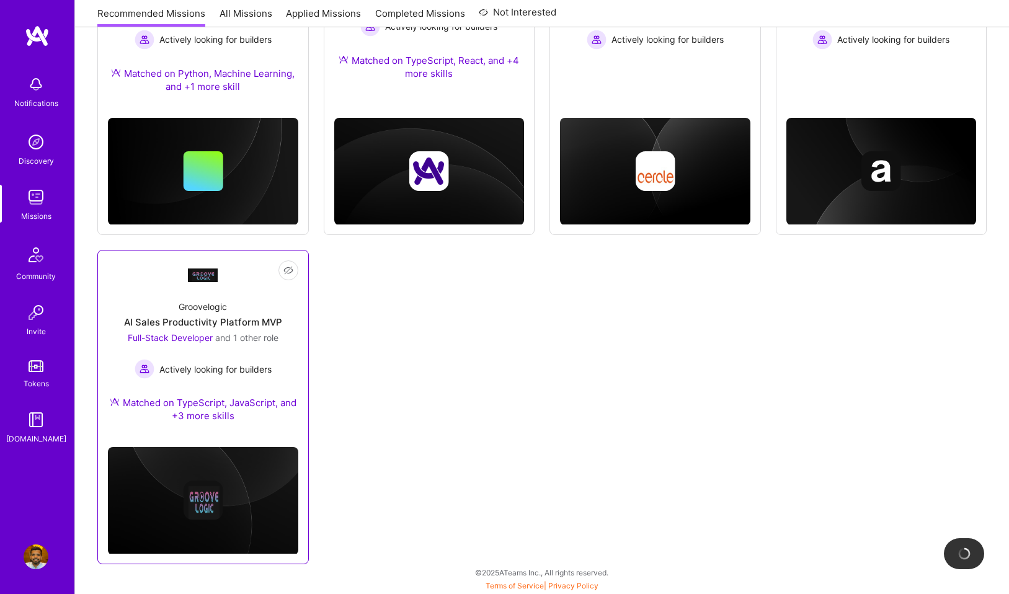
click at [255, 328] on div "Groovelogic AI Sales Productivity Platform MVP Full-Stack Developer and 1 other…" at bounding box center [203, 363] width 190 height 147
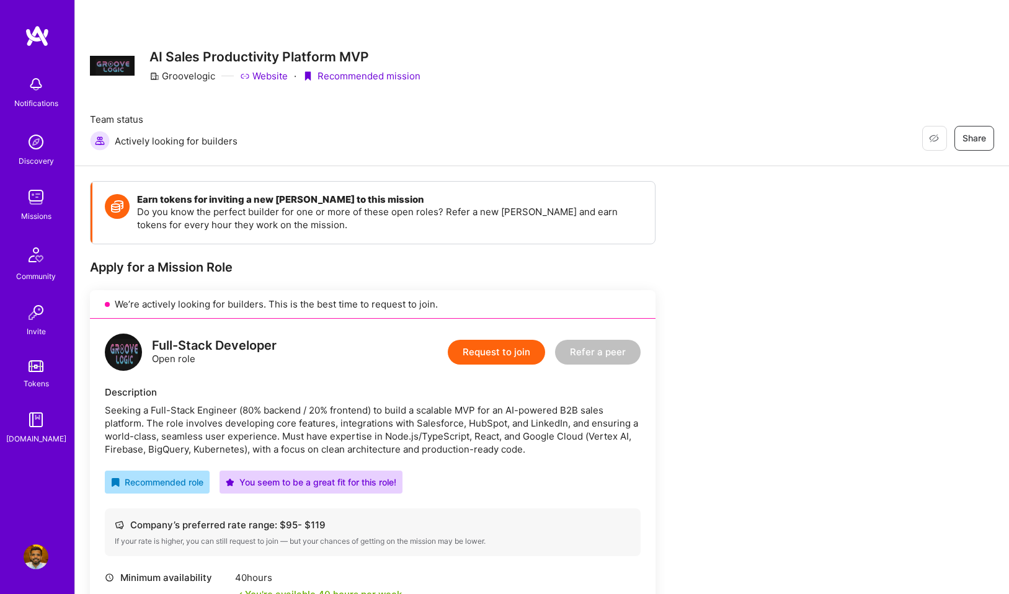
click at [211, 352] on div "Full-Stack Developer" at bounding box center [214, 345] width 125 height 13
drag, startPoint x: 245, startPoint y: 411, endPoint x: 368, endPoint y: 410, distance: 122.7
click at [368, 410] on div "Seeking a Full-Stack Engineer (80% backend / 20% frontend) to build a scalable …" at bounding box center [373, 430] width 536 height 52
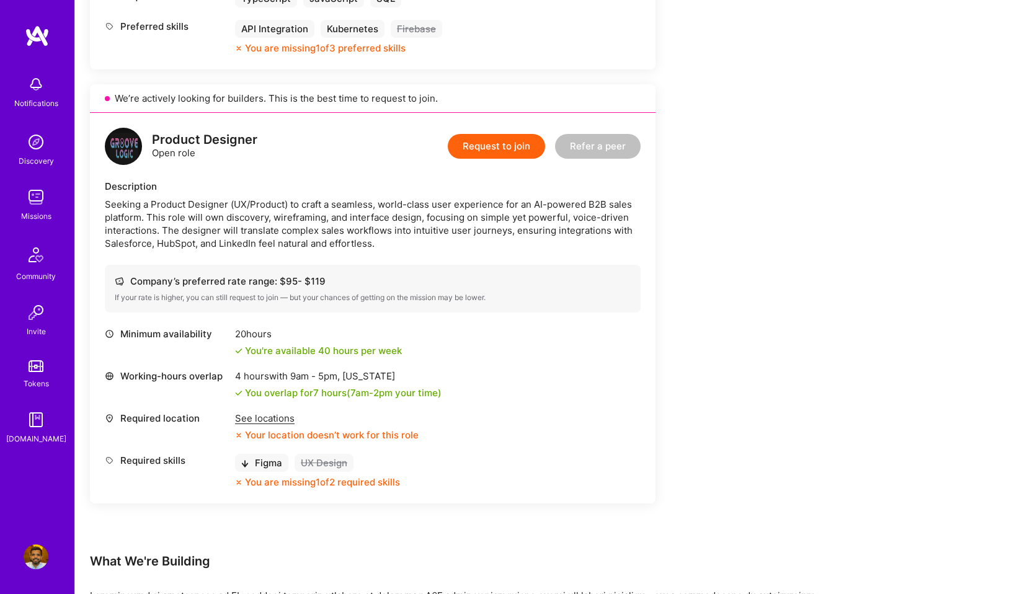
scroll to position [880, 0]
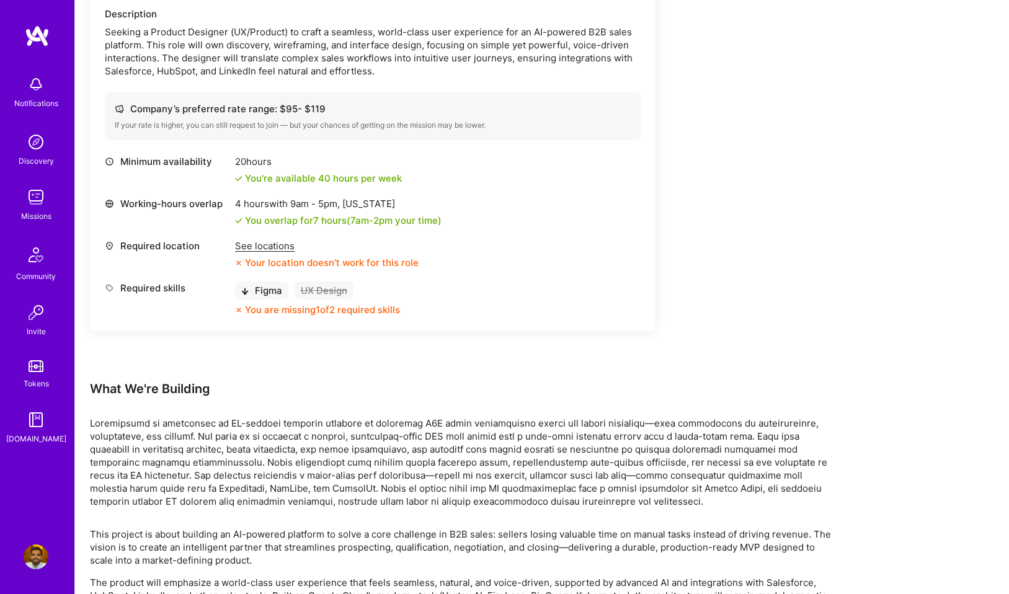
click at [255, 250] on div "See locations" at bounding box center [326, 245] width 183 height 13
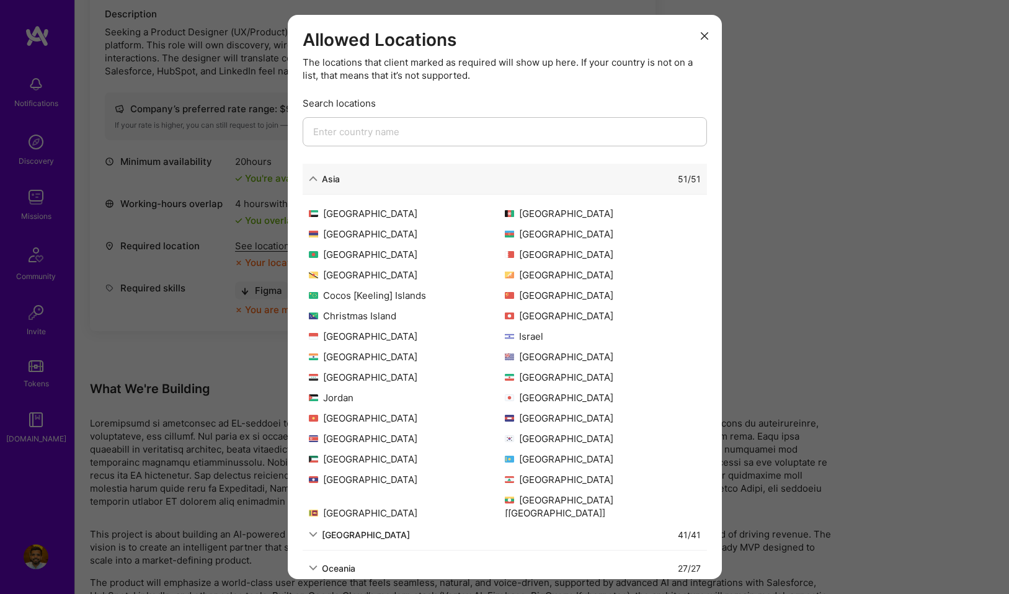
click at [313, 174] on icon "modal" at bounding box center [313, 178] width 9 height 9
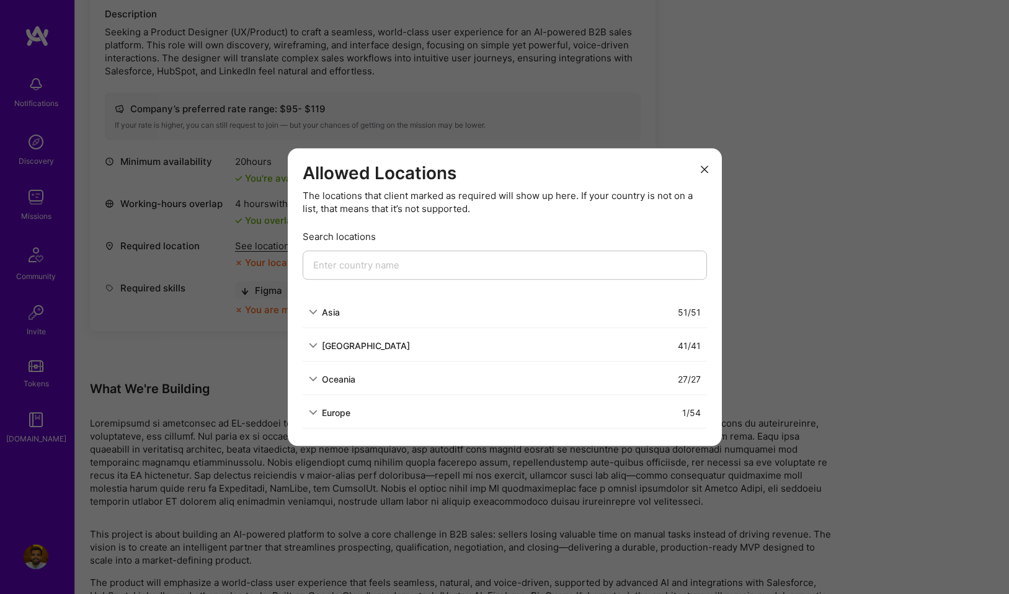
click at [311, 346] on icon "modal" at bounding box center [313, 345] width 9 height 9
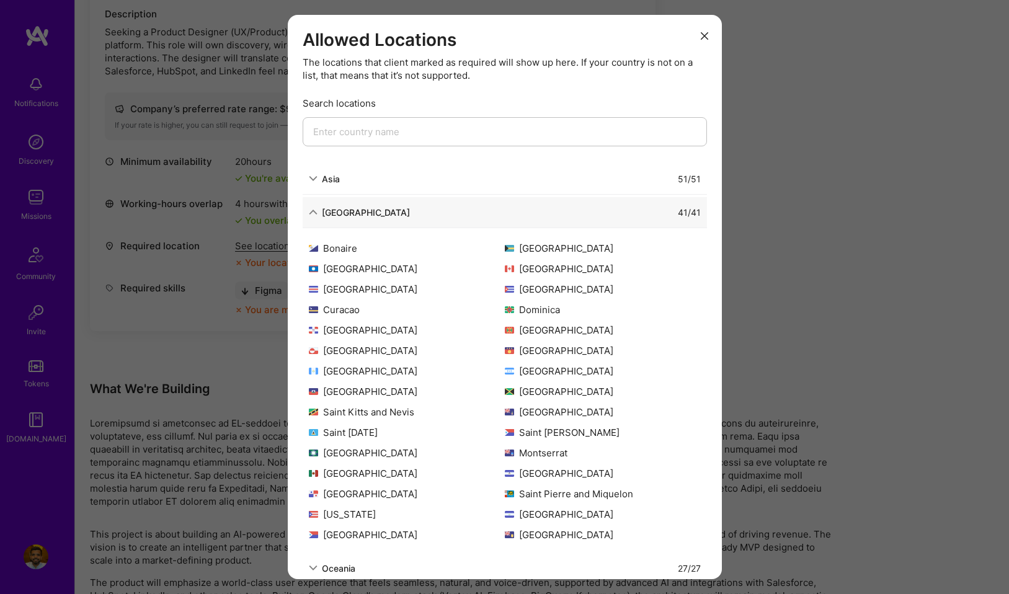
scroll to position [120, 0]
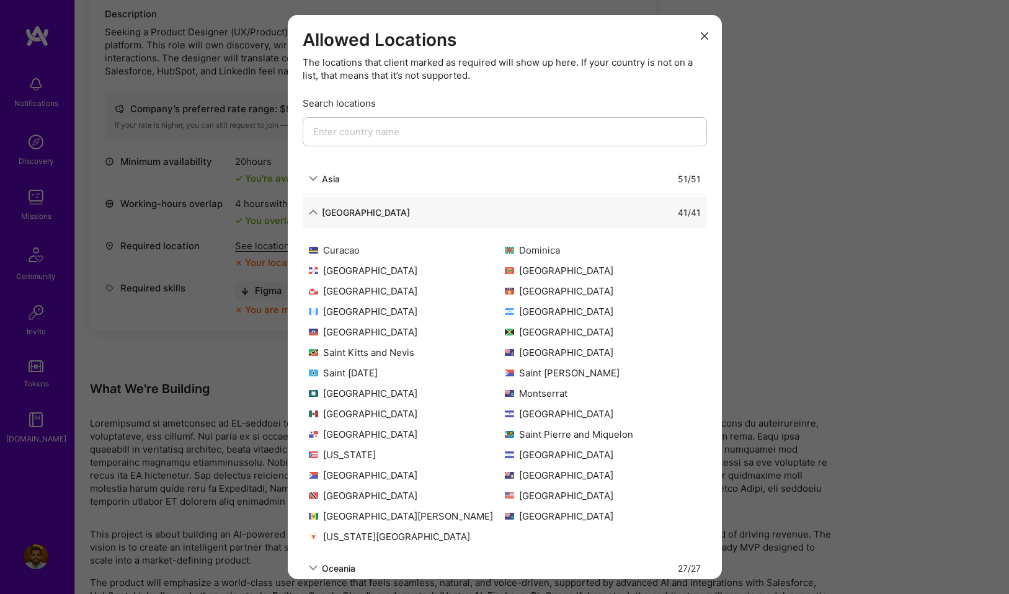
click at [826, 355] on div "Allowed Locations The locations that client marked as required will show up her…" at bounding box center [504, 297] width 1009 height 594
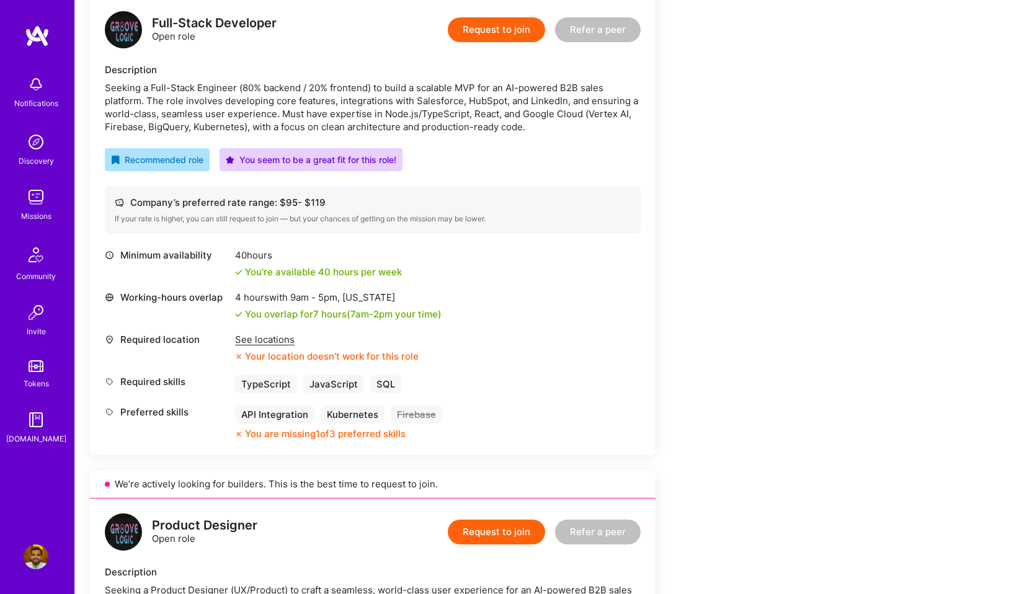
scroll to position [254, 0]
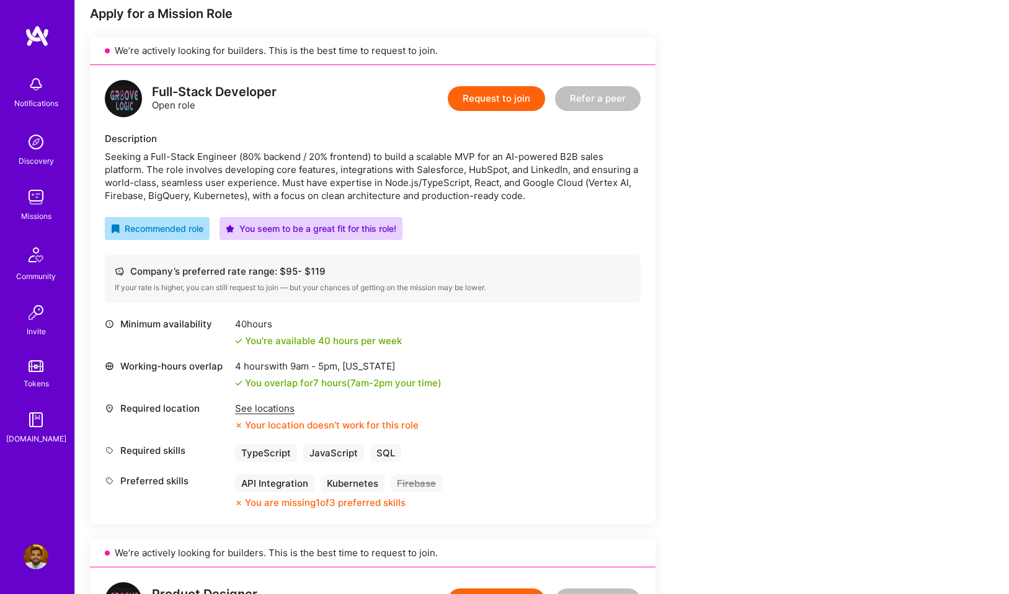
click at [298, 505] on div "You are missing 1 of 3 preferred skills" at bounding box center [325, 502] width 161 height 13
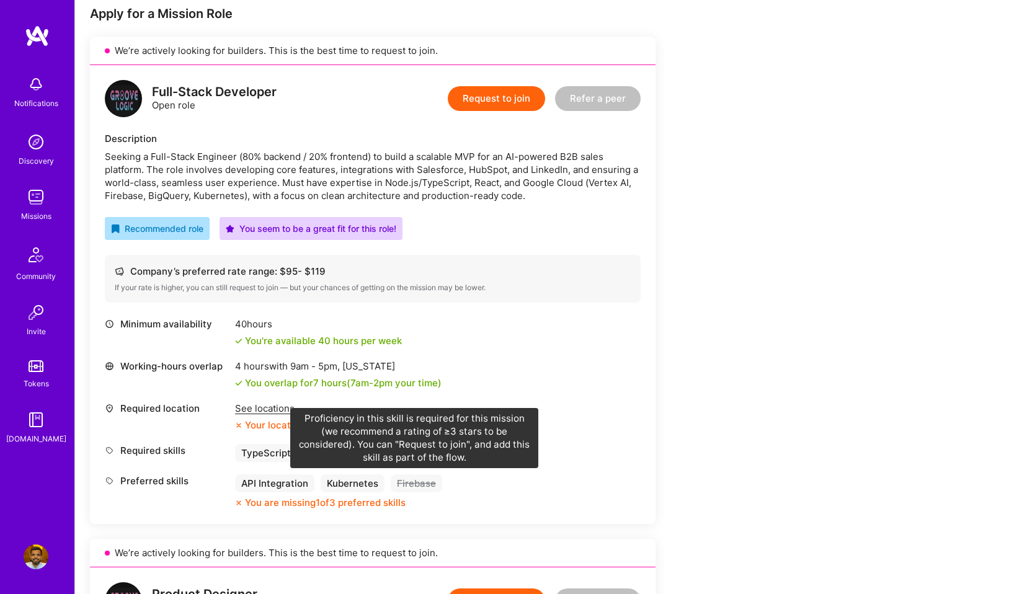
click at [418, 482] on div "Firebase" at bounding box center [416, 483] width 51 height 18
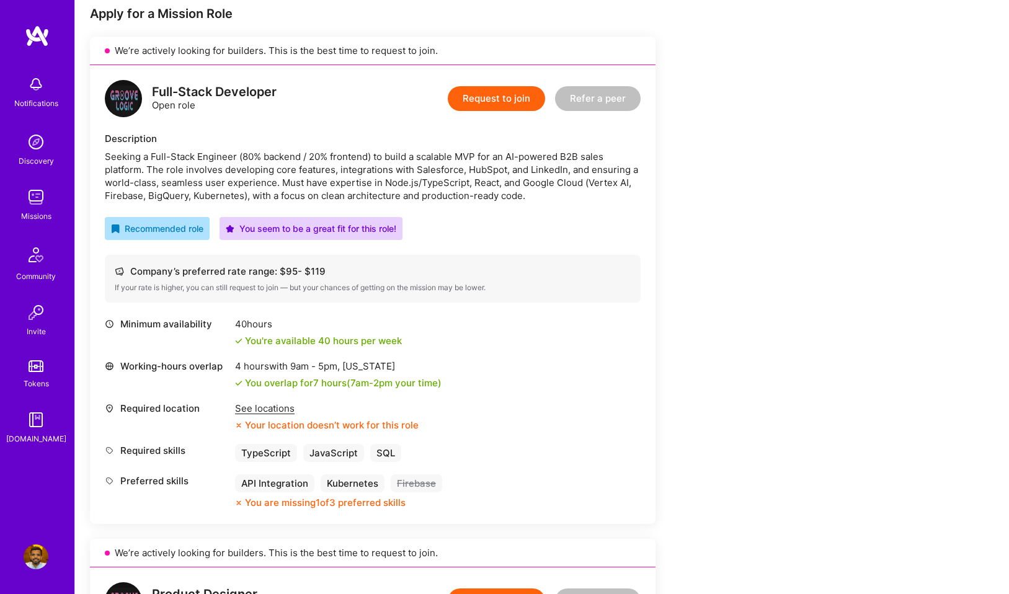
click at [281, 412] on div "See locations" at bounding box center [326, 408] width 183 height 13
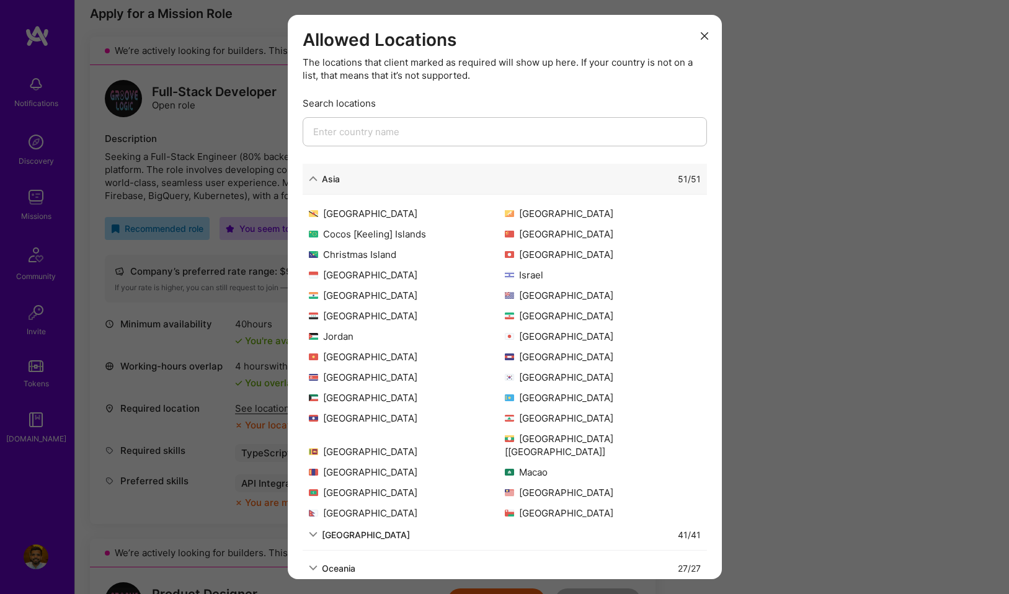
scroll to position [222, 0]
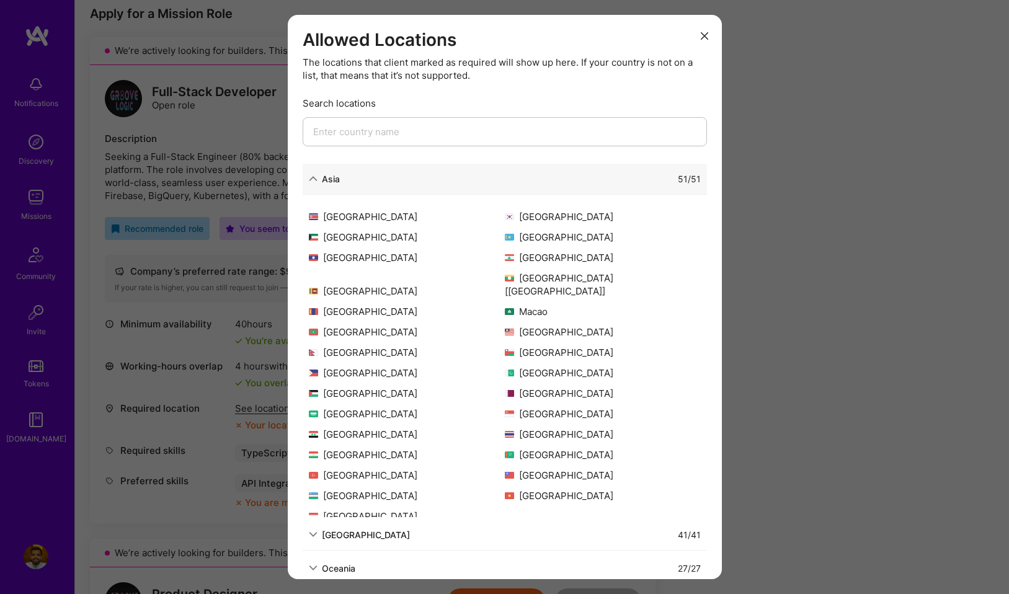
click at [702, 36] on icon "modal" at bounding box center [704, 35] width 7 height 7
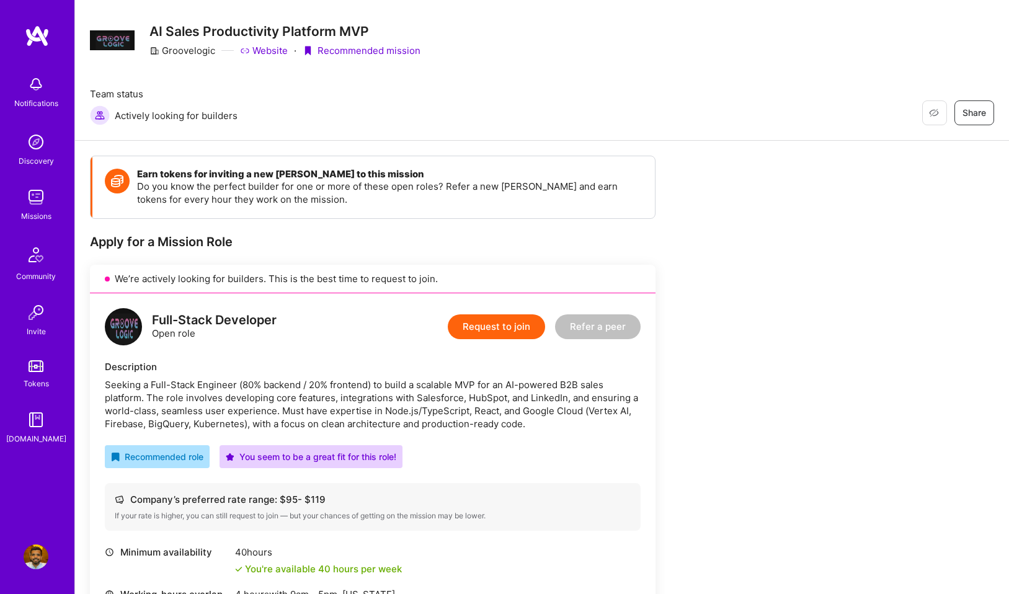
scroll to position [0, 0]
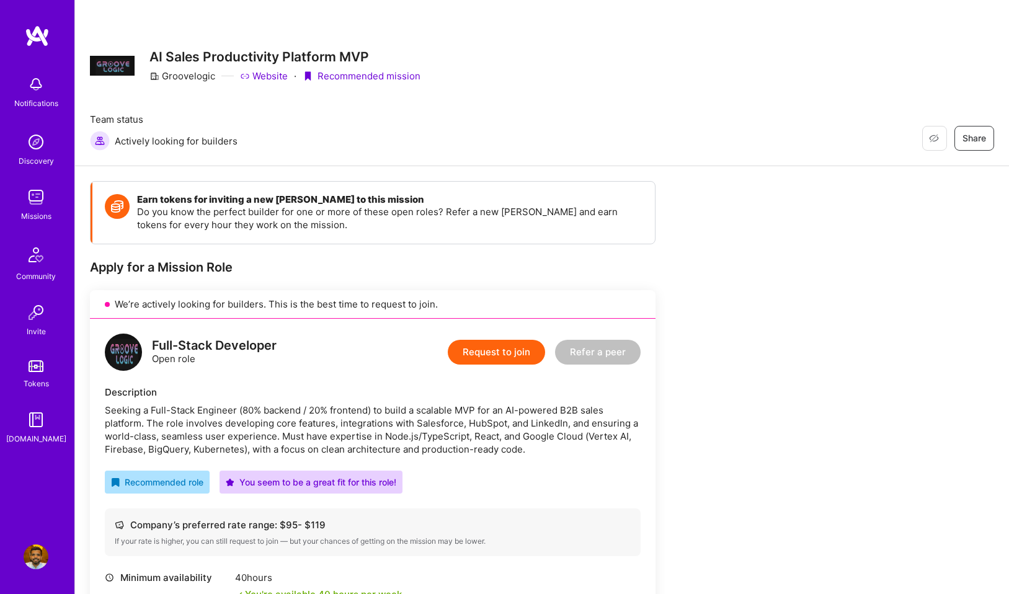
click at [38, 45] on img at bounding box center [37, 36] width 25 height 22
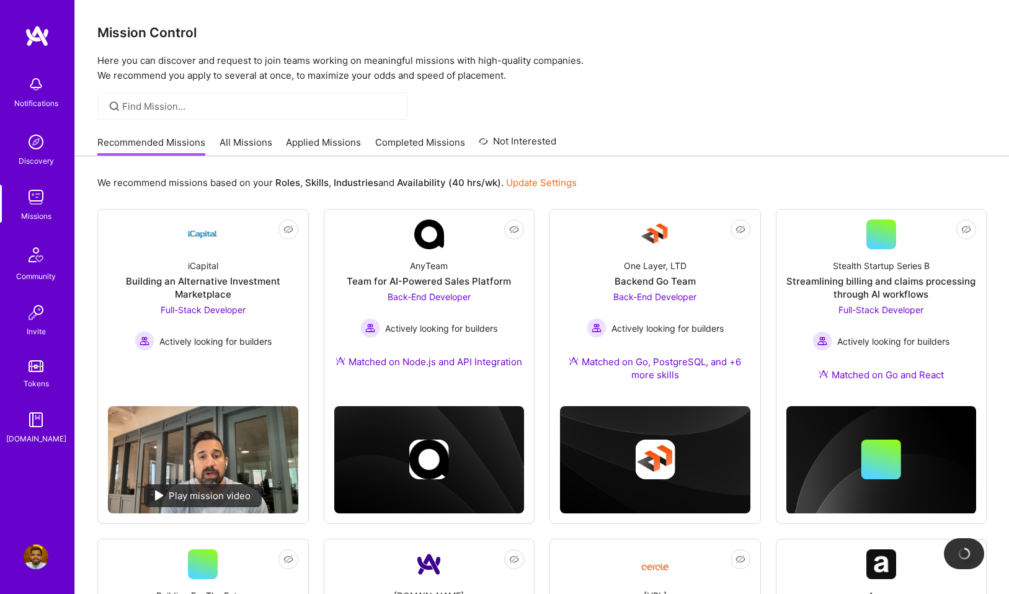
click at [32, 557] on img at bounding box center [36, 556] width 25 height 25
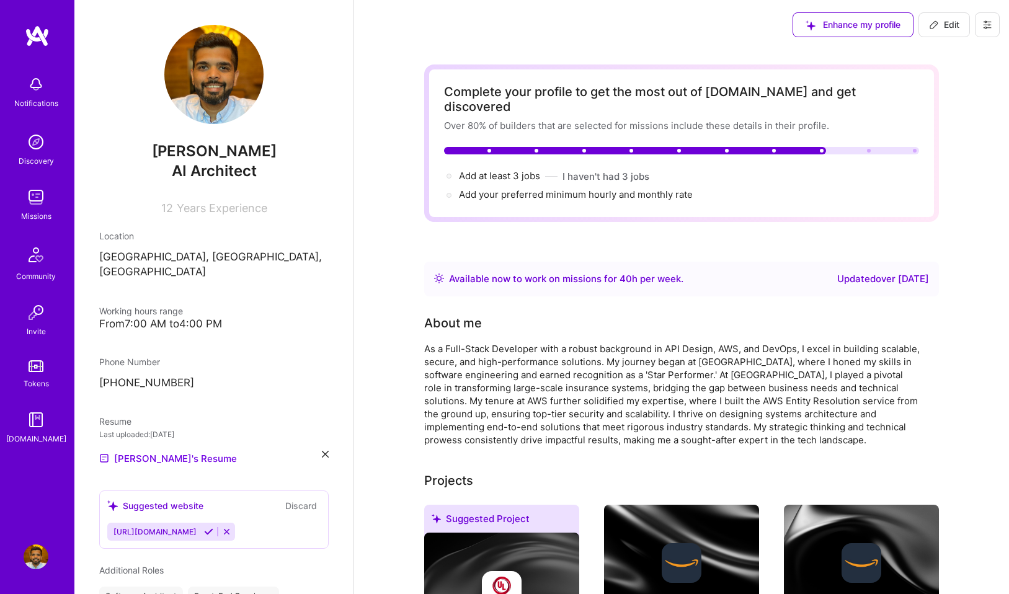
click at [144, 270] on div "[PERSON_NAME] AI Architect 12 Years Experience Location [GEOGRAPHIC_DATA], [GEO…" at bounding box center [213, 297] width 279 height 594
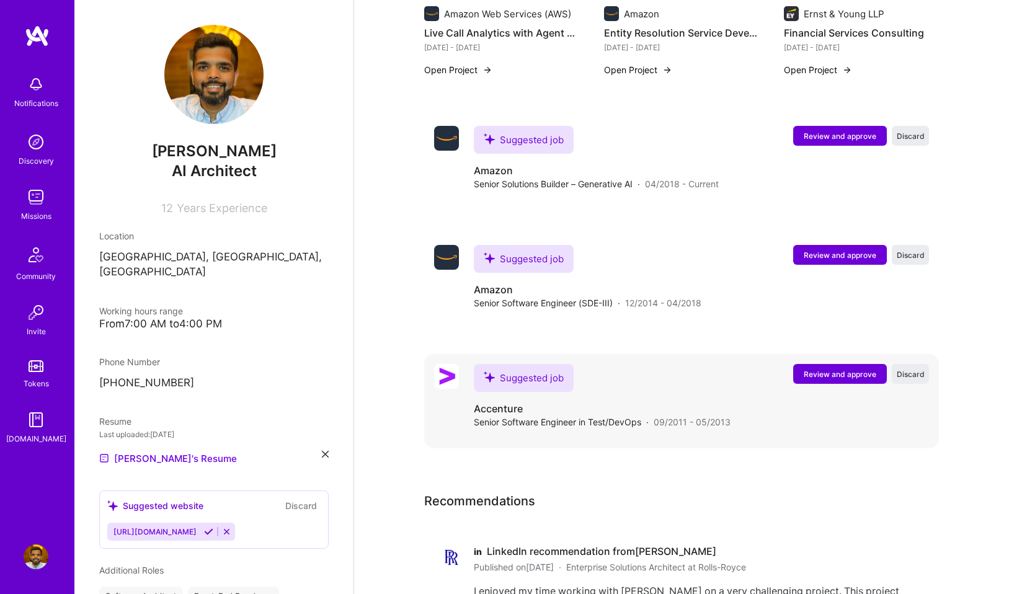
scroll to position [1076, 0]
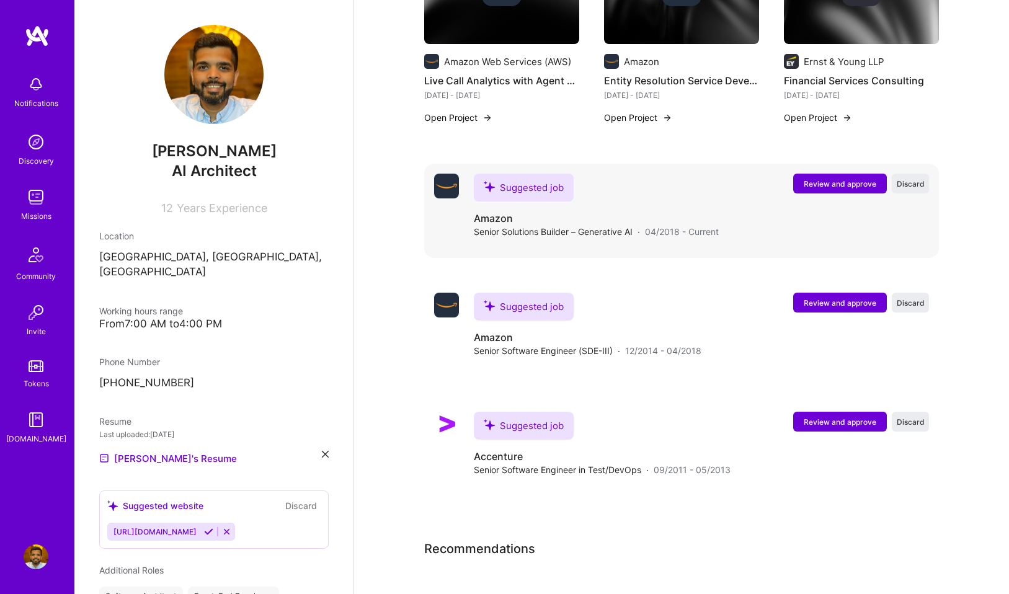
click at [847, 175] on button "Review and approve" at bounding box center [840, 184] width 94 height 20
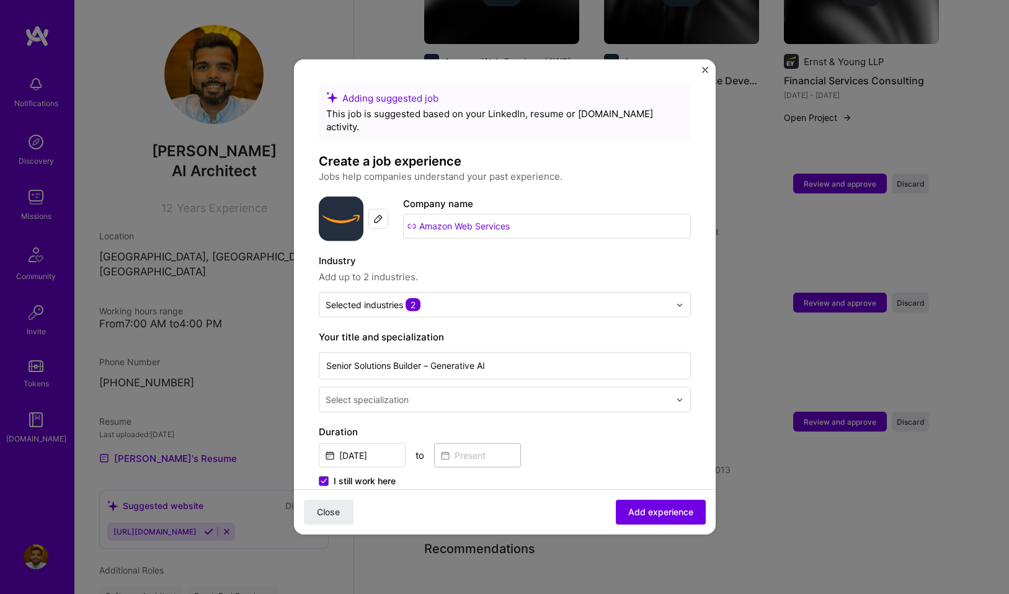
click at [705, 70] on img "Close" at bounding box center [705, 70] width 6 height 6
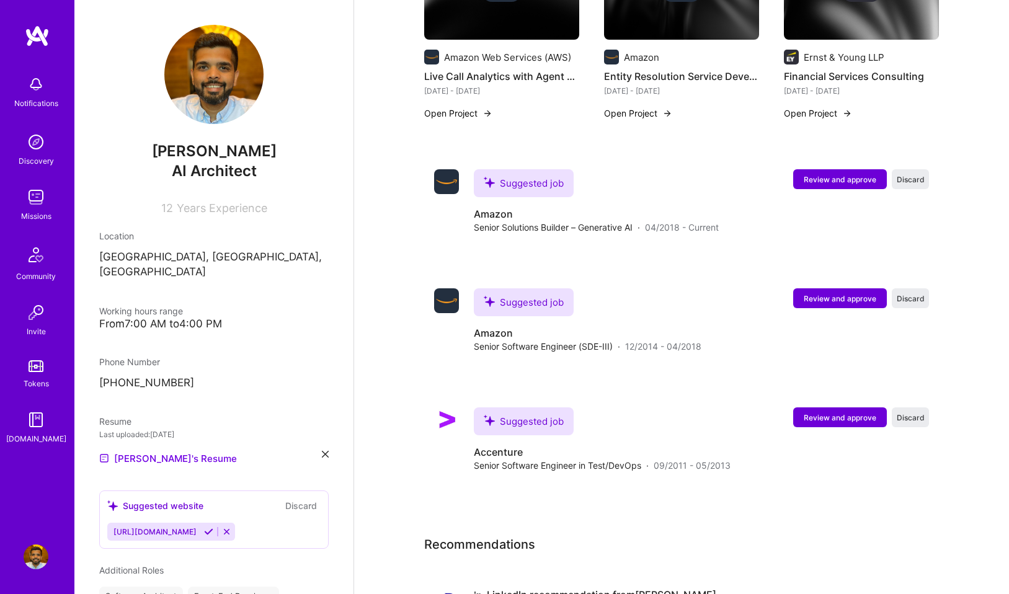
scroll to position [1023, 0]
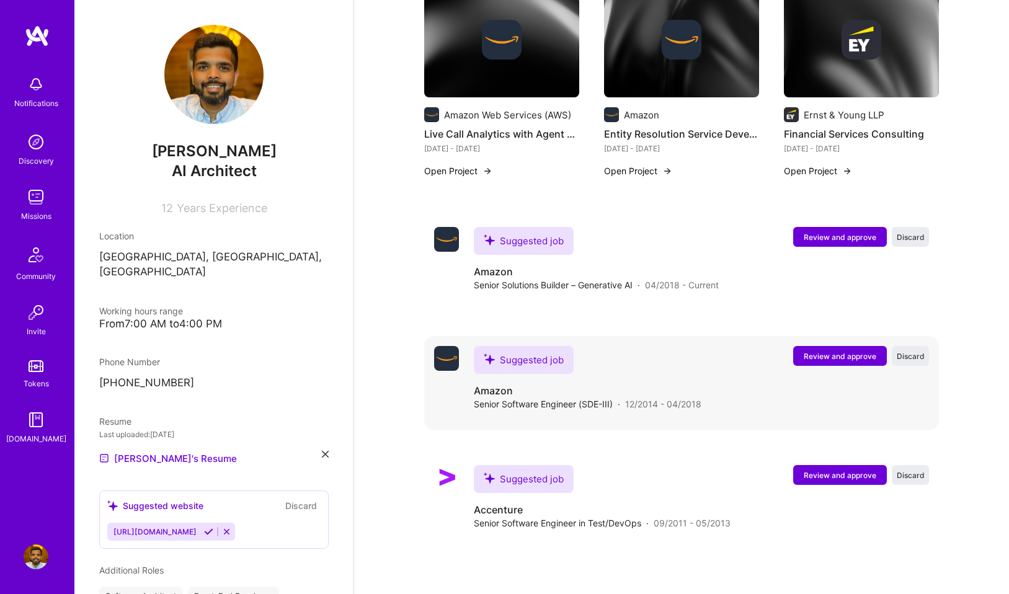
click at [837, 351] on span "Review and approve" at bounding box center [839, 356] width 73 height 11
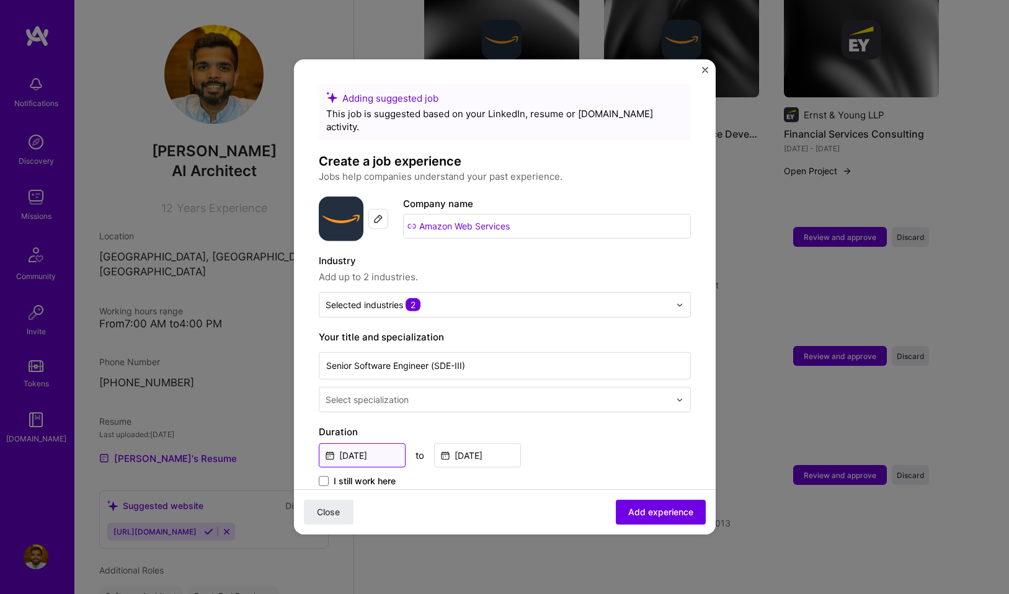
click at [361, 443] on input "[DATE]" at bounding box center [362, 455] width 87 height 24
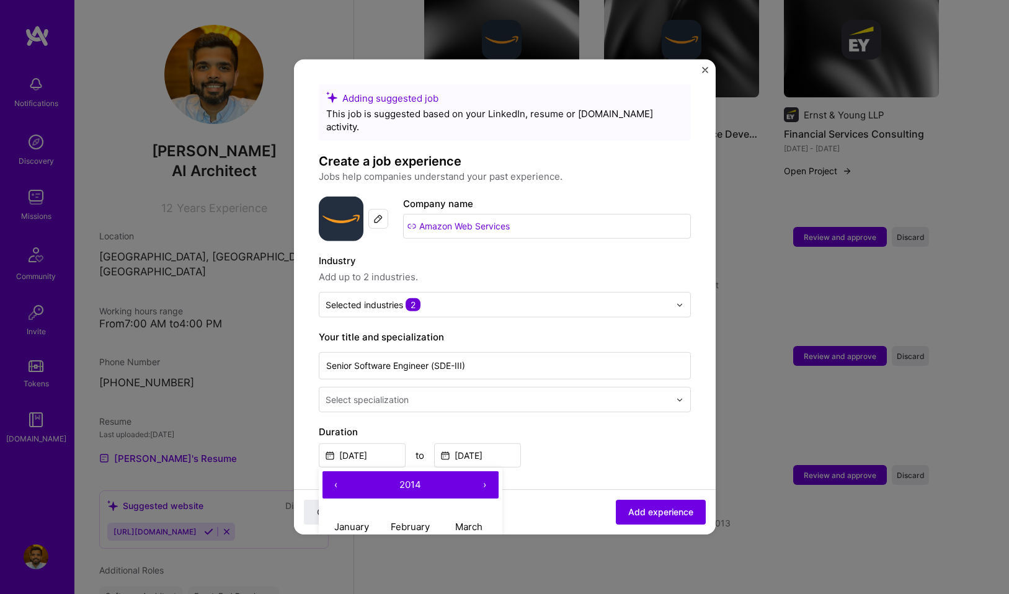
click at [704, 72] on img "Close" at bounding box center [705, 70] width 6 height 6
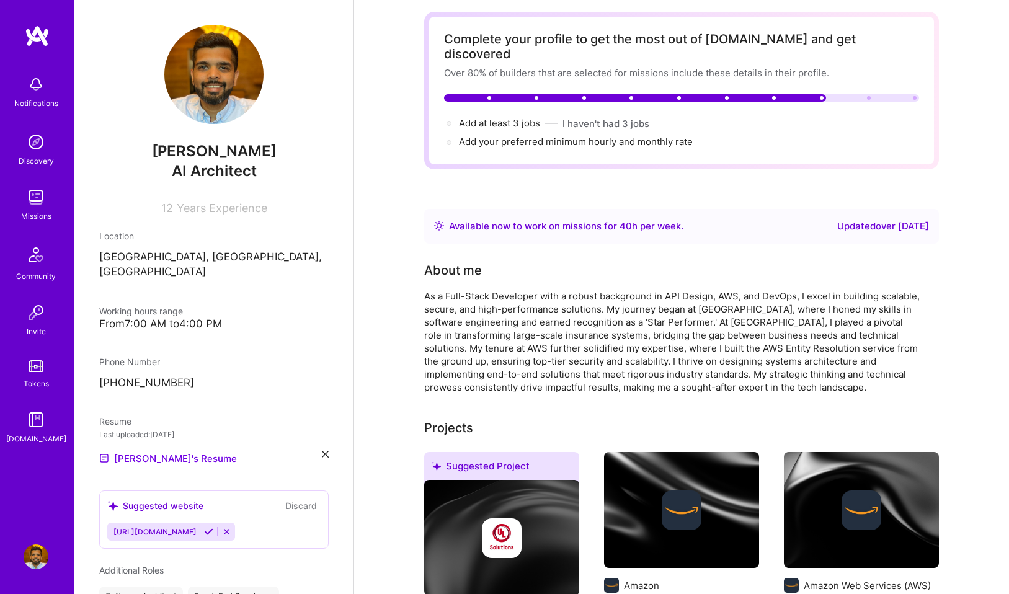
scroll to position [0, 0]
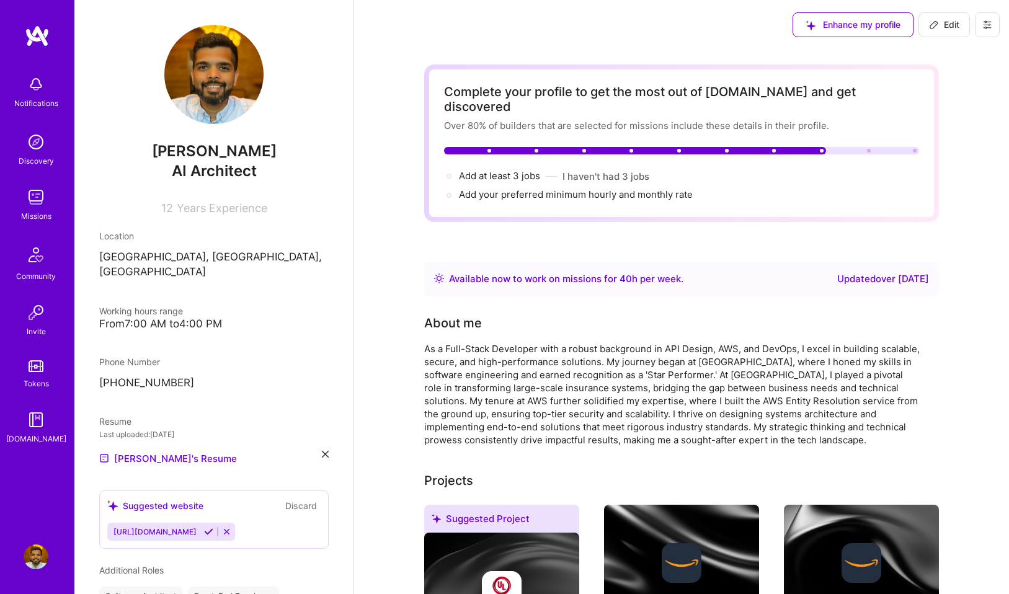
click at [945, 22] on span "Edit" at bounding box center [944, 25] width 30 height 12
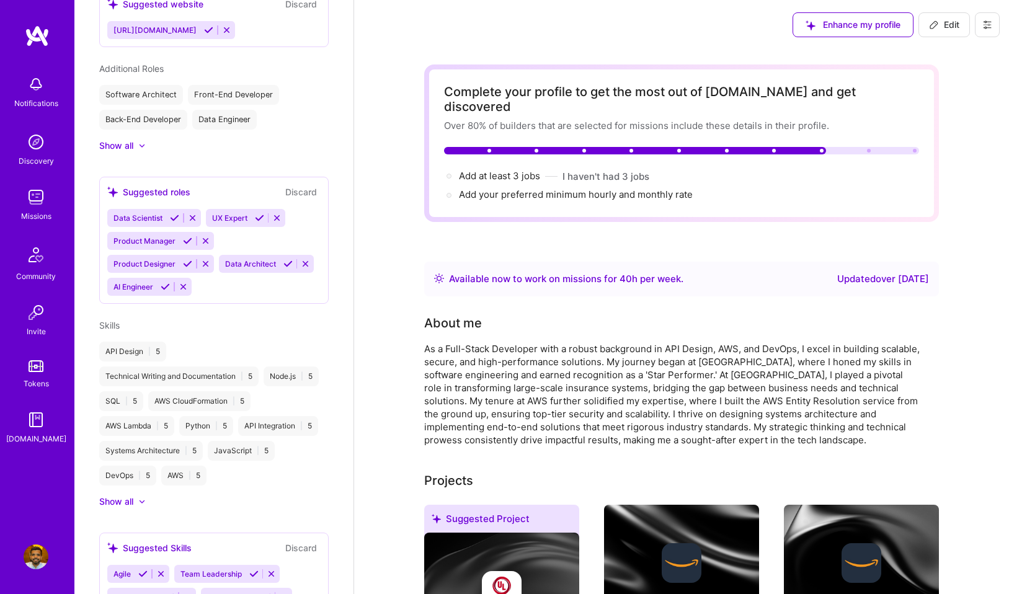
select select "US"
select select "Right Now"
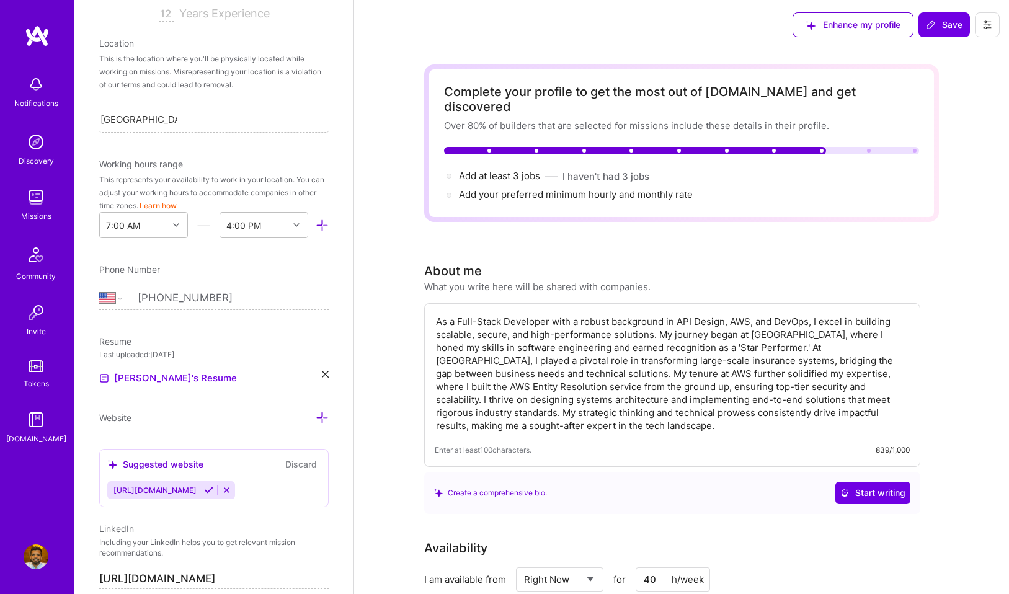
scroll to position [152, 0]
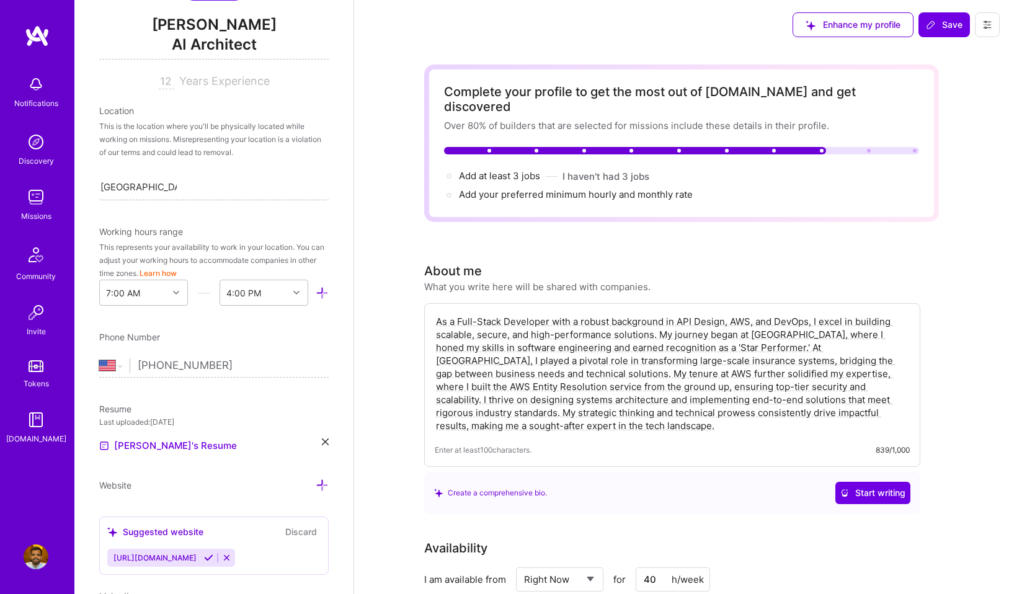
click at [183, 197] on div "[GEOGRAPHIC_DATA], [GEOGRAPHIC_DATA], [GEOGRAPHIC_DATA] [GEOGRAPHIC_DATA], [GEO…" at bounding box center [213, 187] width 229 height 26
click at [183, 197] on div "[GEOGRAPHIC_DATA], [GEOGRAPHIC_DATA], [GEOGRAPHIC_DATA]" at bounding box center [213, 187] width 229 height 26
click at [183, 197] on div "Search location..." at bounding box center [213, 187] width 229 height 26
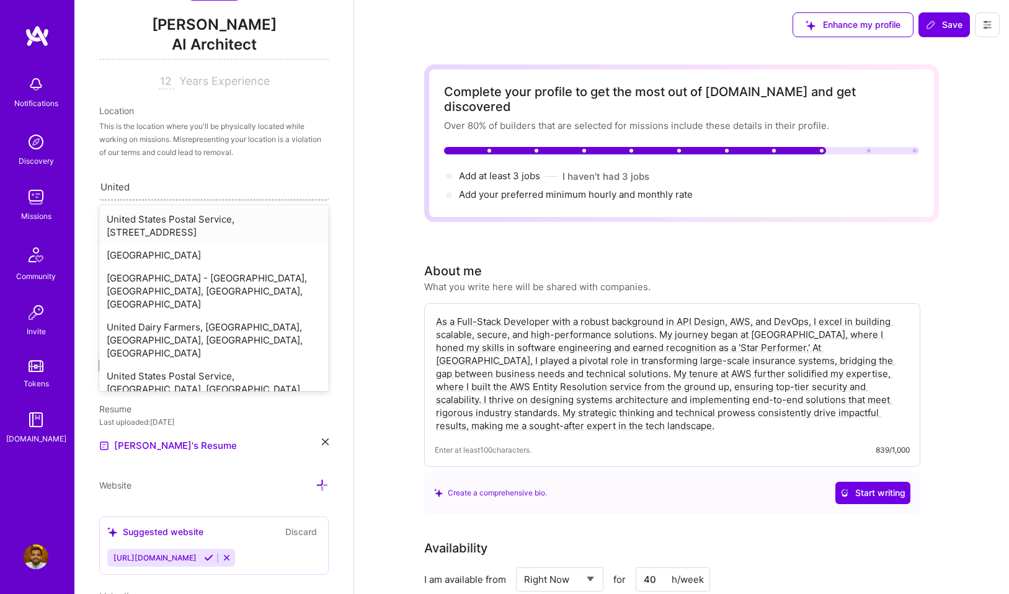
type input "United"
click at [189, 259] on div "[GEOGRAPHIC_DATA]" at bounding box center [213, 255] width 229 height 23
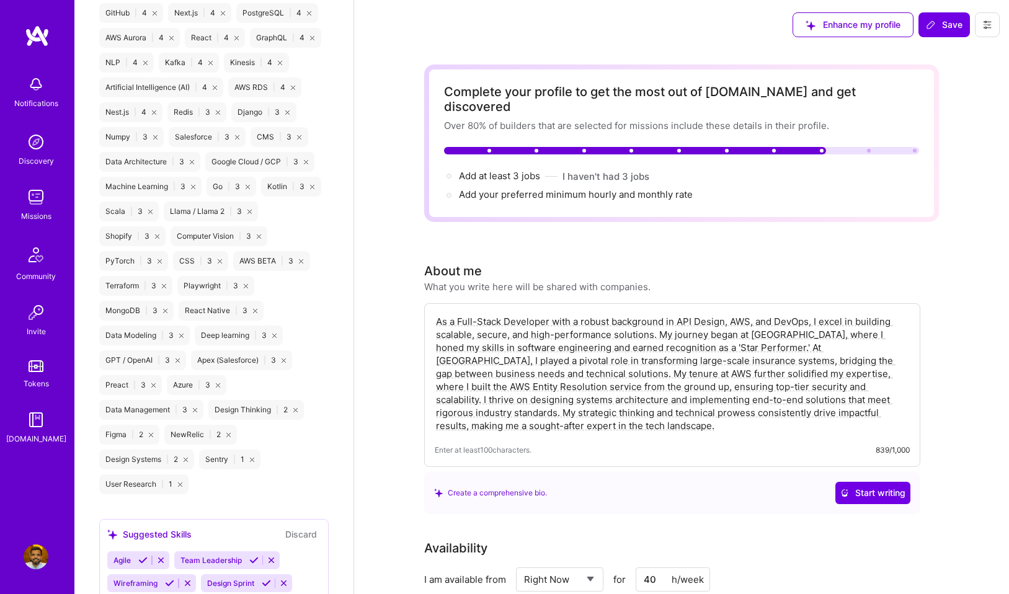
scroll to position [1903, 0]
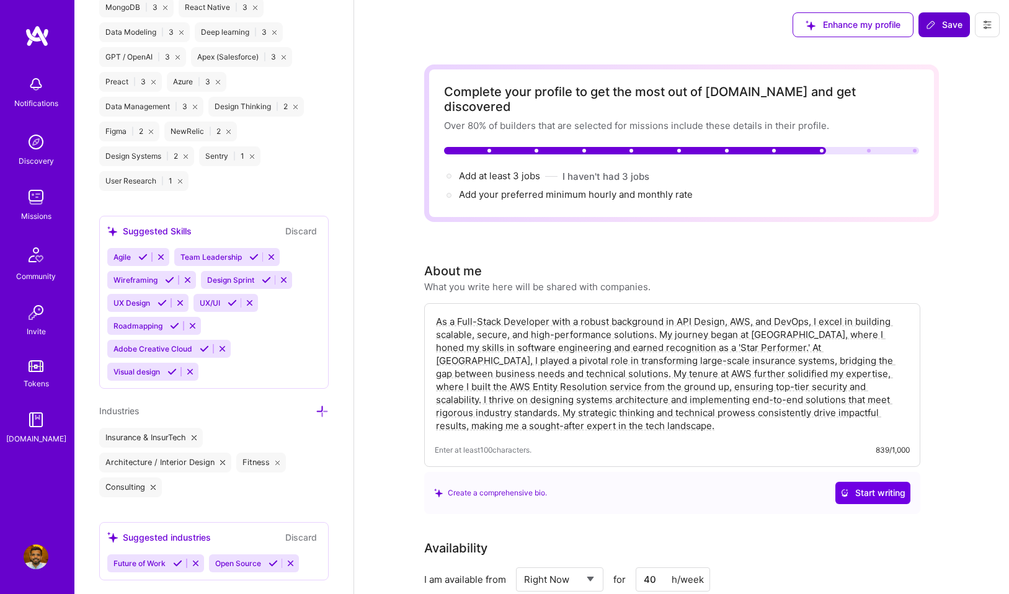
click at [942, 33] on button "Save" at bounding box center [943, 24] width 51 height 25
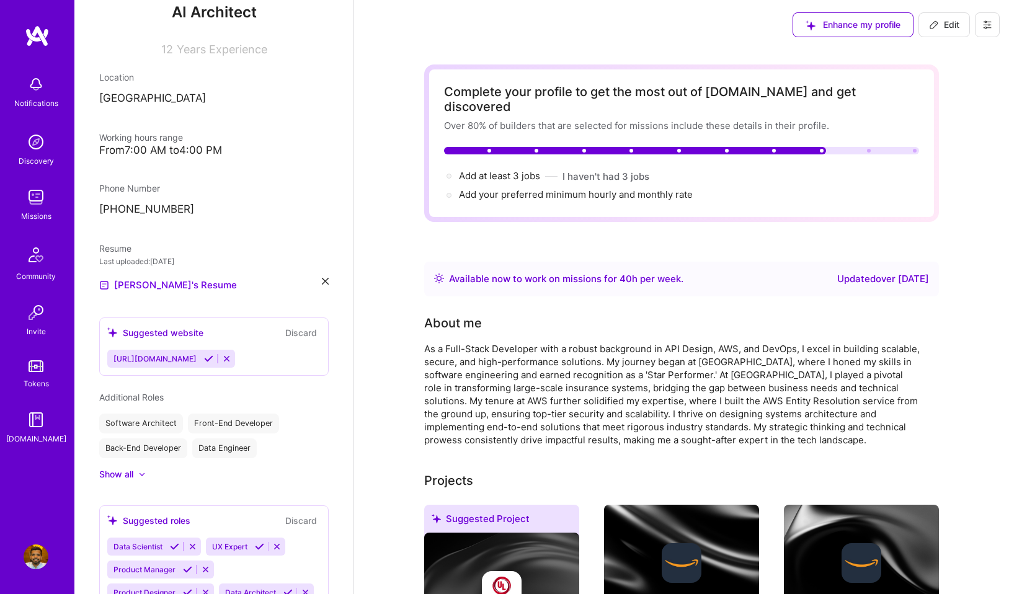
scroll to position [0, 0]
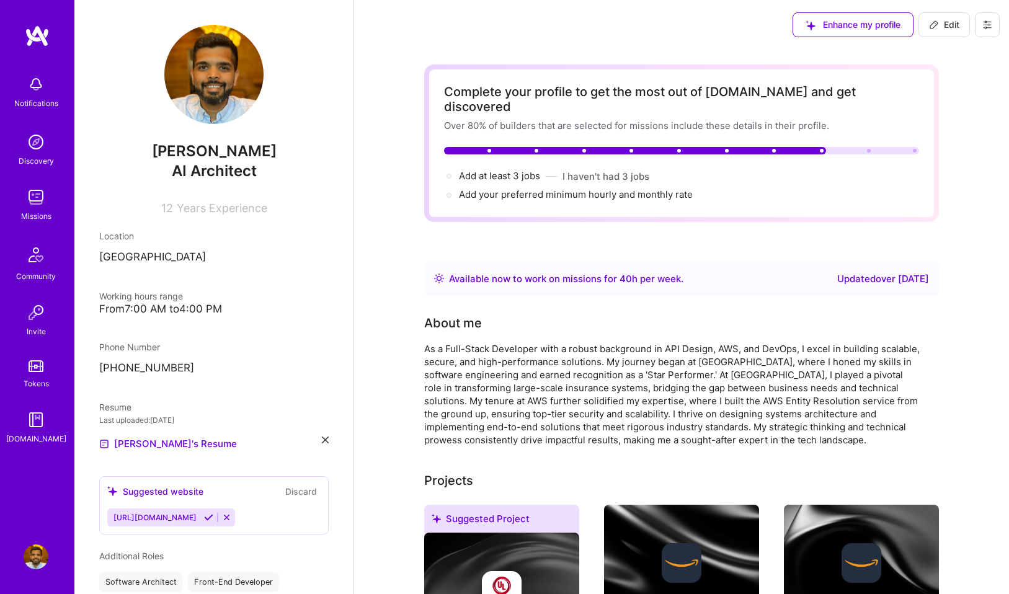
click at [34, 91] on img at bounding box center [36, 84] width 25 height 25
click at [38, 148] on img at bounding box center [36, 142] width 25 height 25
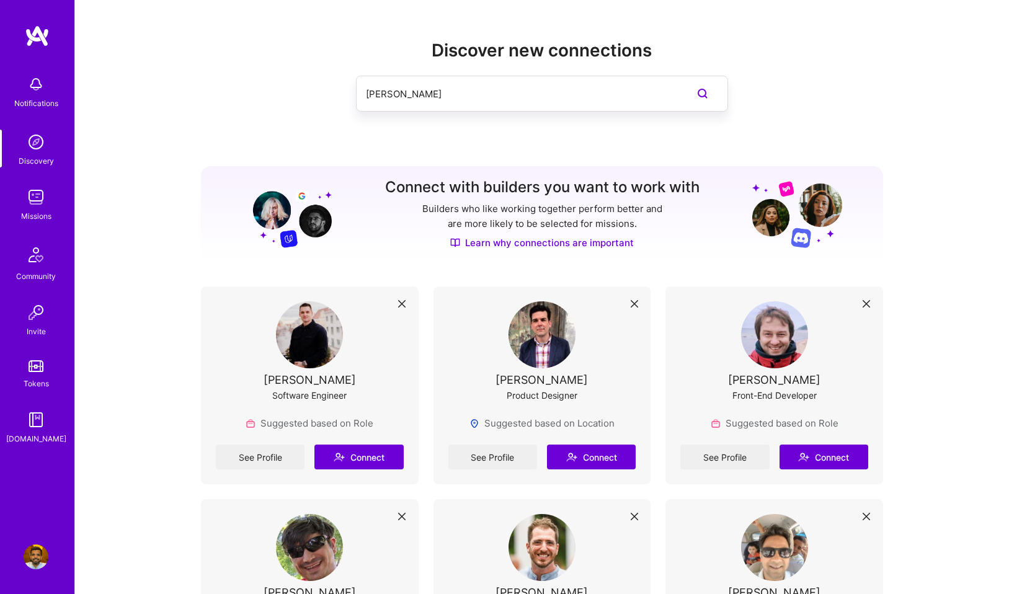
click at [32, 378] on div "Tokens" at bounding box center [36, 383] width 25 height 13
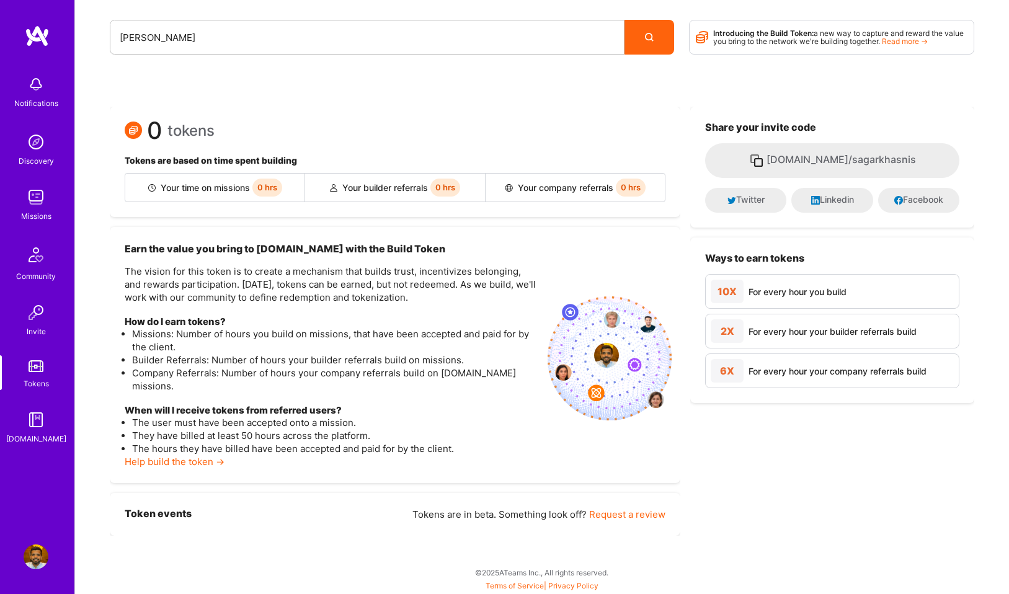
click at [42, 89] on img at bounding box center [36, 84] width 25 height 25
